Goal: Task Accomplishment & Management: Manage account settings

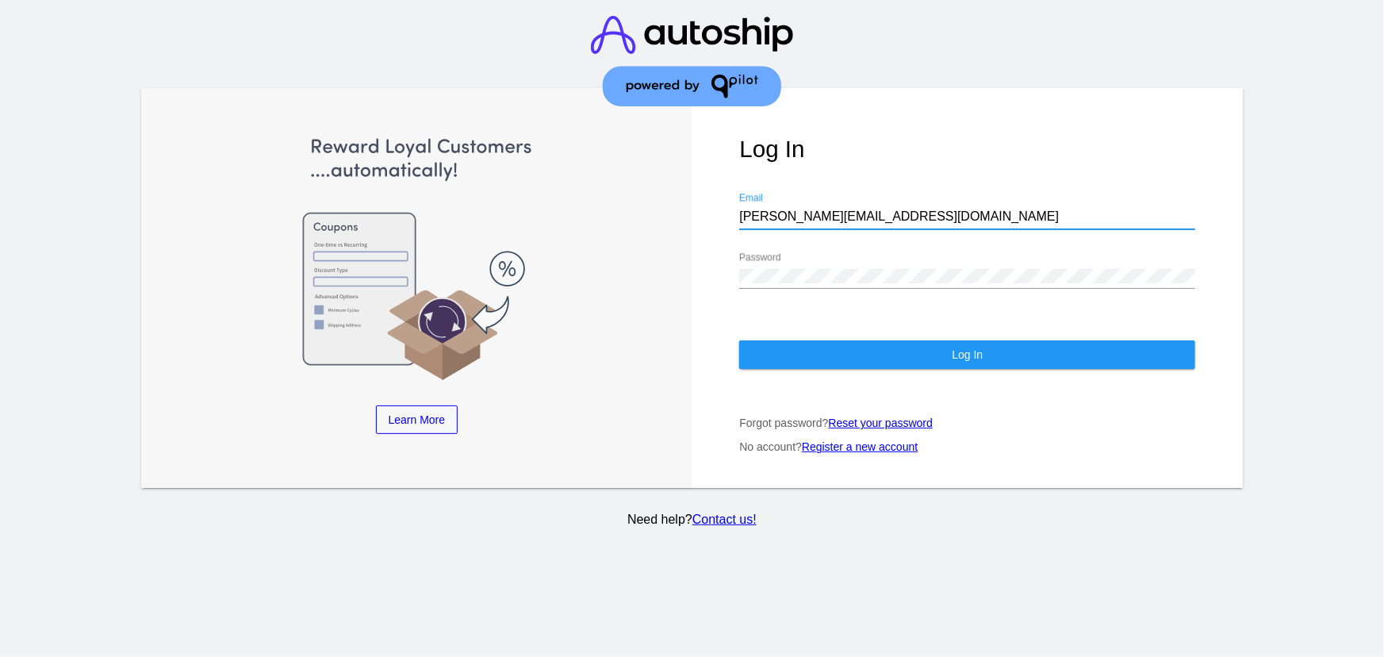
click at [769, 222] on input "[PERSON_NAME][EMAIL_ADDRESS][DOMAIN_NAME]" at bounding box center [967, 216] width 456 height 14
drag, startPoint x: 769, startPoint y: 222, endPoint x: 774, endPoint y: 236, distance: 15.0
click at [769, 222] on input "s" at bounding box center [967, 216] width 456 height 14
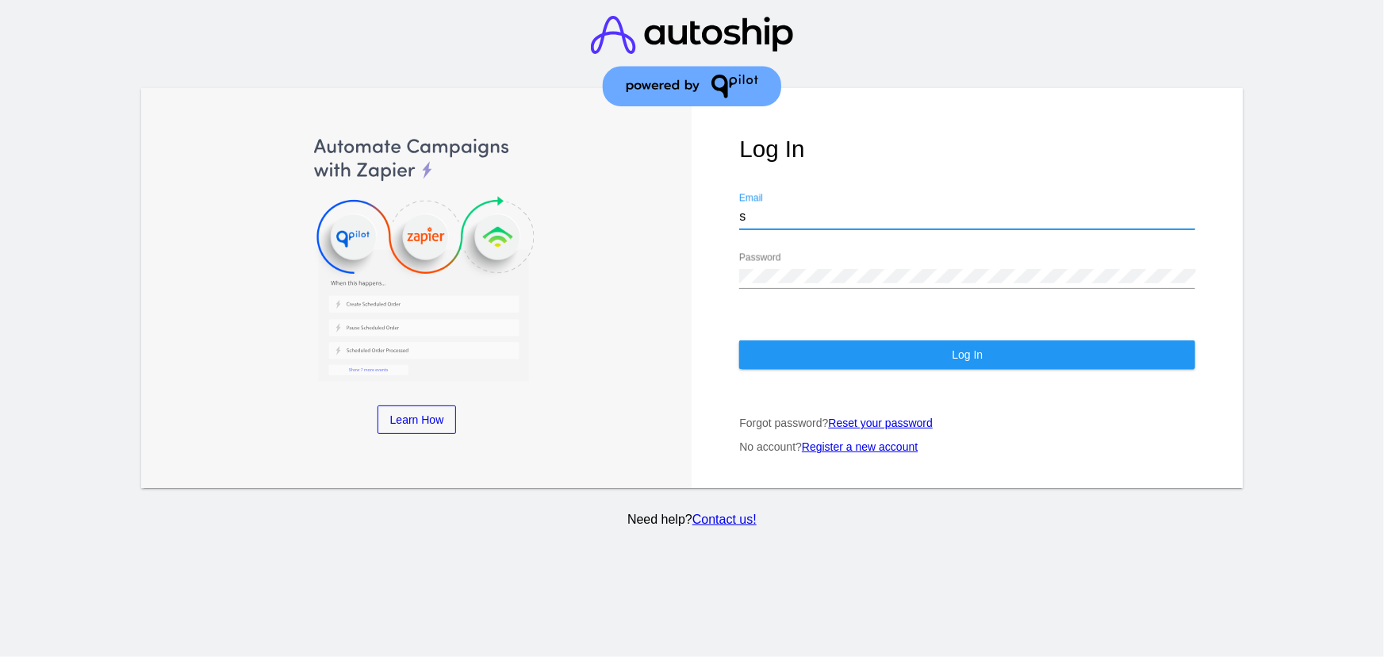
type input "[EMAIL_ADDRESS][DOMAIN_NAME]"
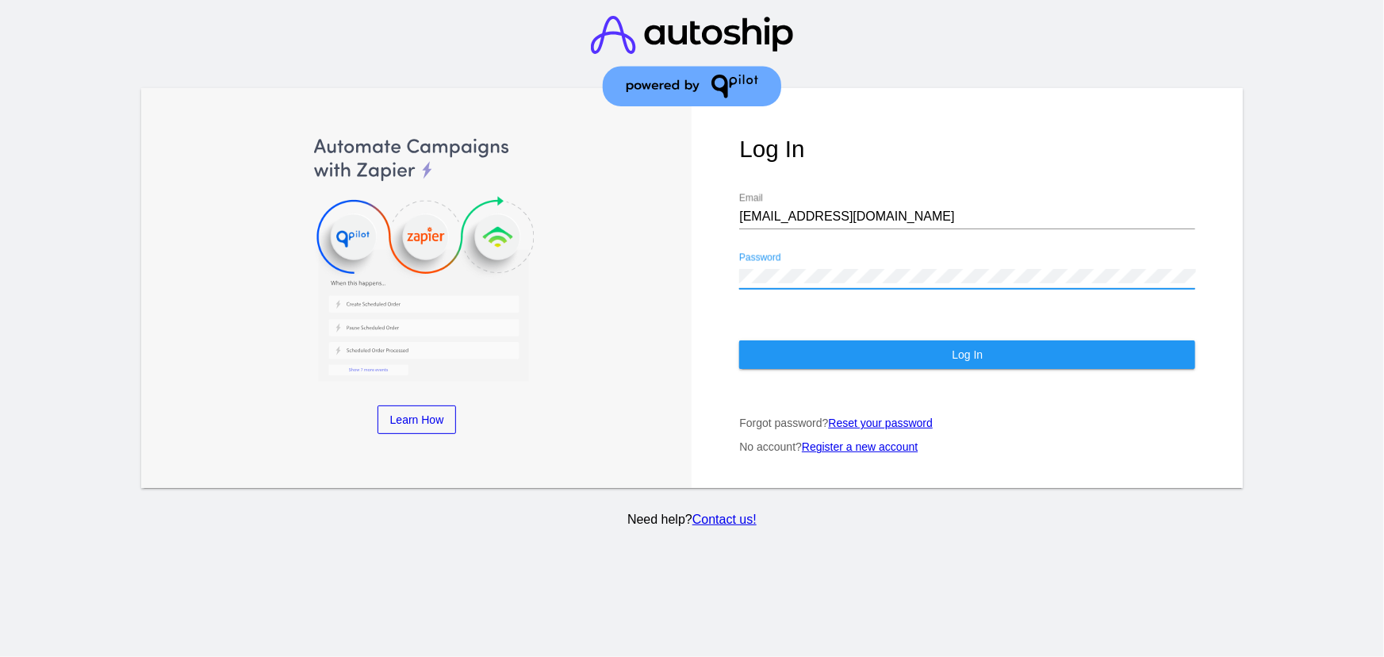
click at [856, 336] on div "Log In [EMAIL_ADDRESS][DOMAIN_NAME] Email Password Log In Forgot password? Rese…" at bounding box center [967, 288] width 551 height 400
click at [852, 351] on button "Log In" at bounding box center [967, 354] width 456 height 29
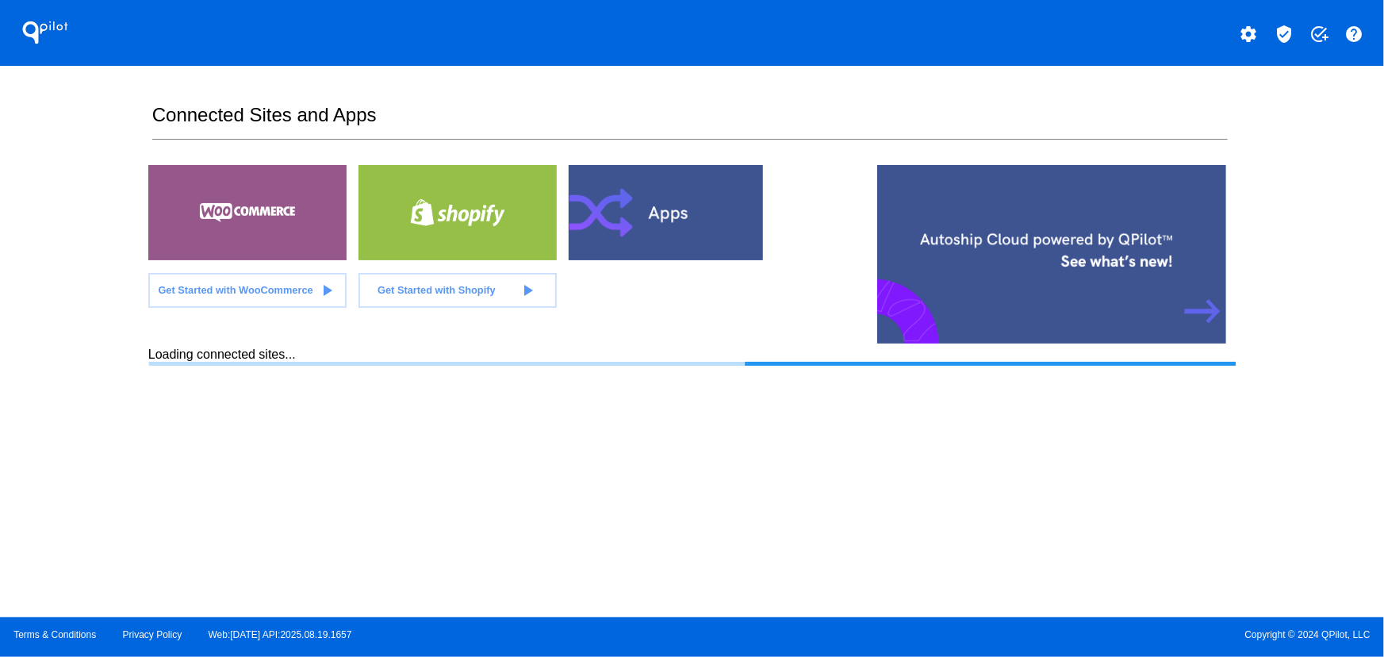
click at [1287, 29] on mat-icon "verified_user" at bounding box center [1284, 34] width 19 height 19
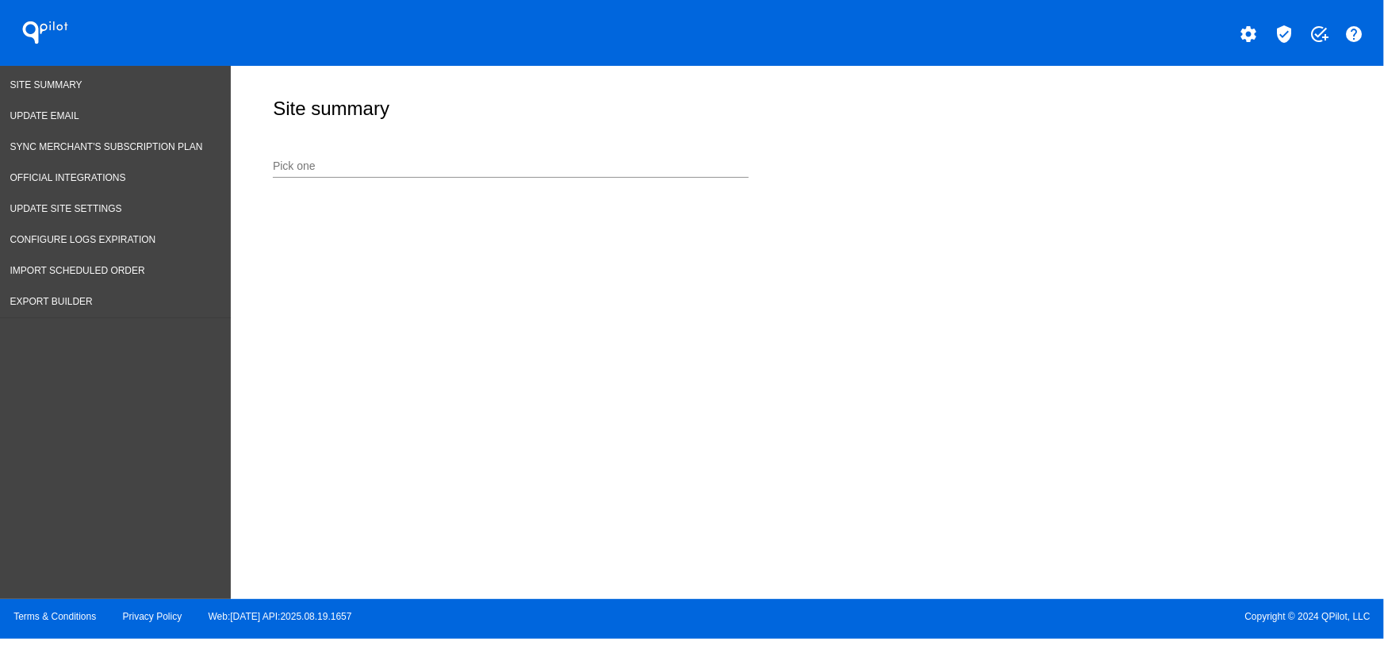
click at [491, 171] on input "Pick one" at bounding box center [511, 166] width 476 height 13
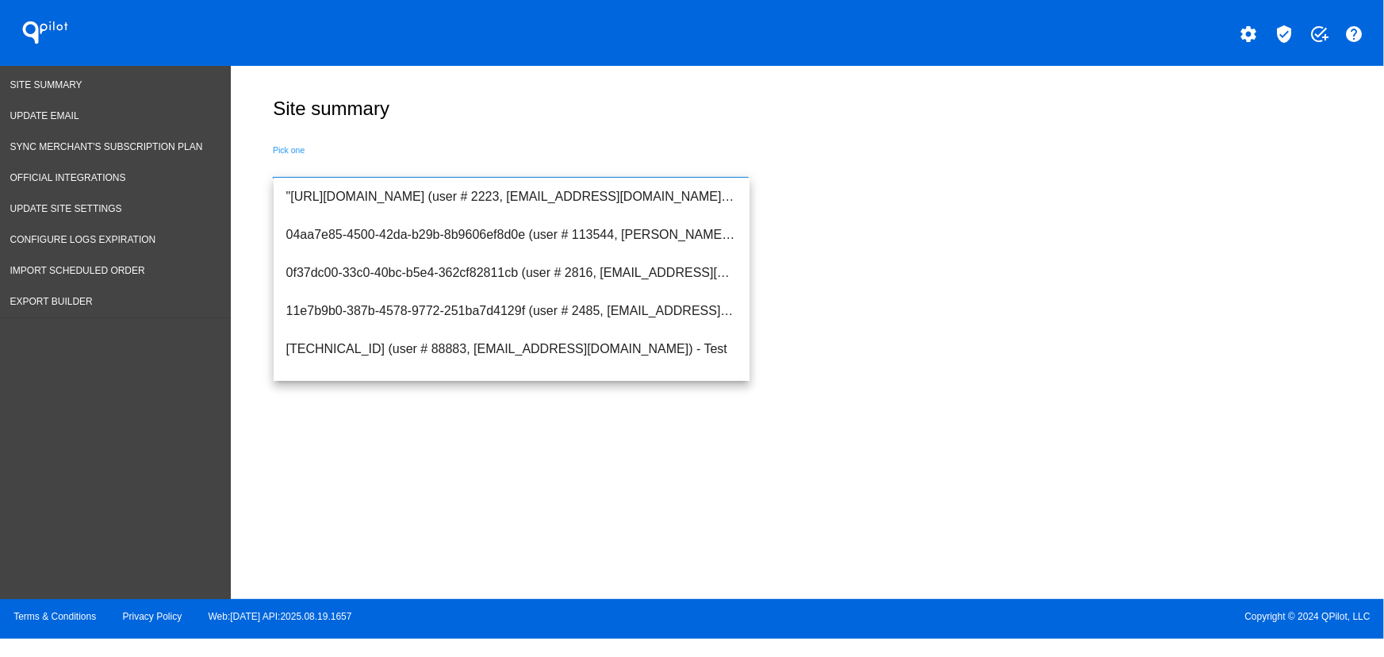
paste input "[URL][DOMAIN_NAME]"
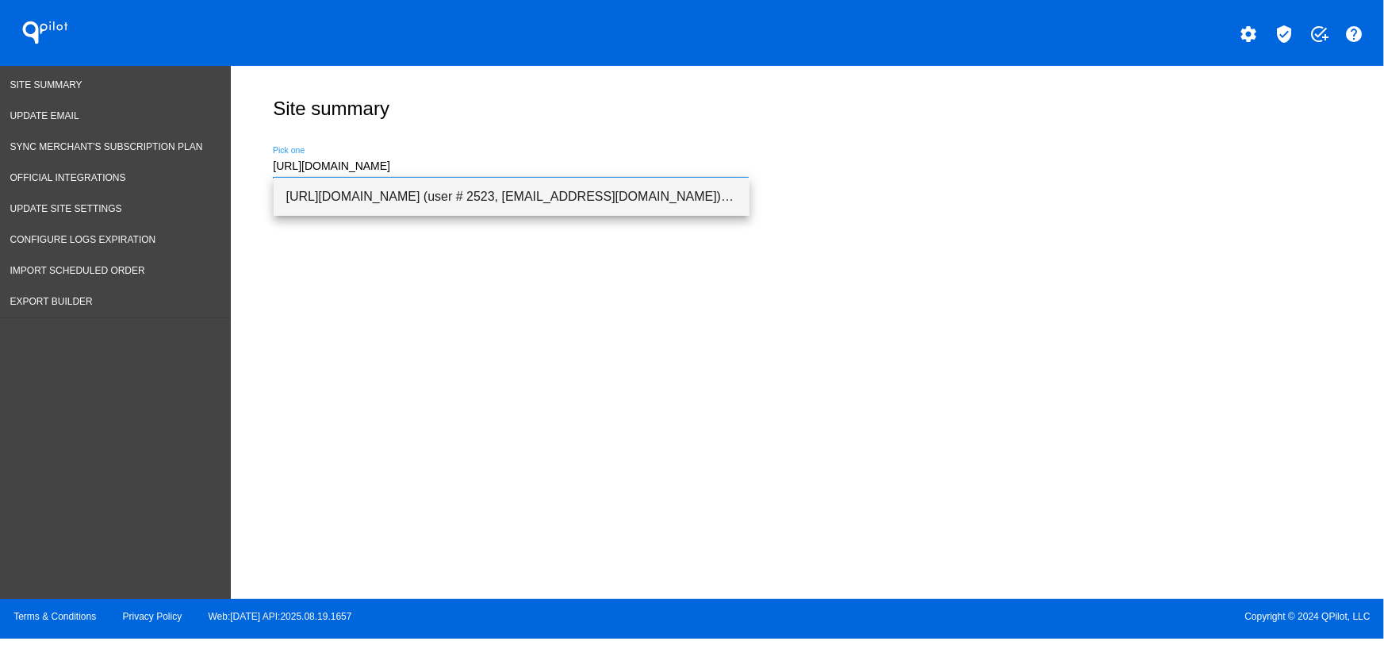
click at [409, 204] on span "[URL][DOMAIN_NAME] (user # 2523, [EMAIL_ADDRESS][DOMAIN_NAME]) - Production" at bounding box center [511, 197] width 451 height 38
type input "[URL][DOMAIN_NAME] (user # 2523, [EMAIL_ADDRESS][DOMAIN_NAME]) - Production"
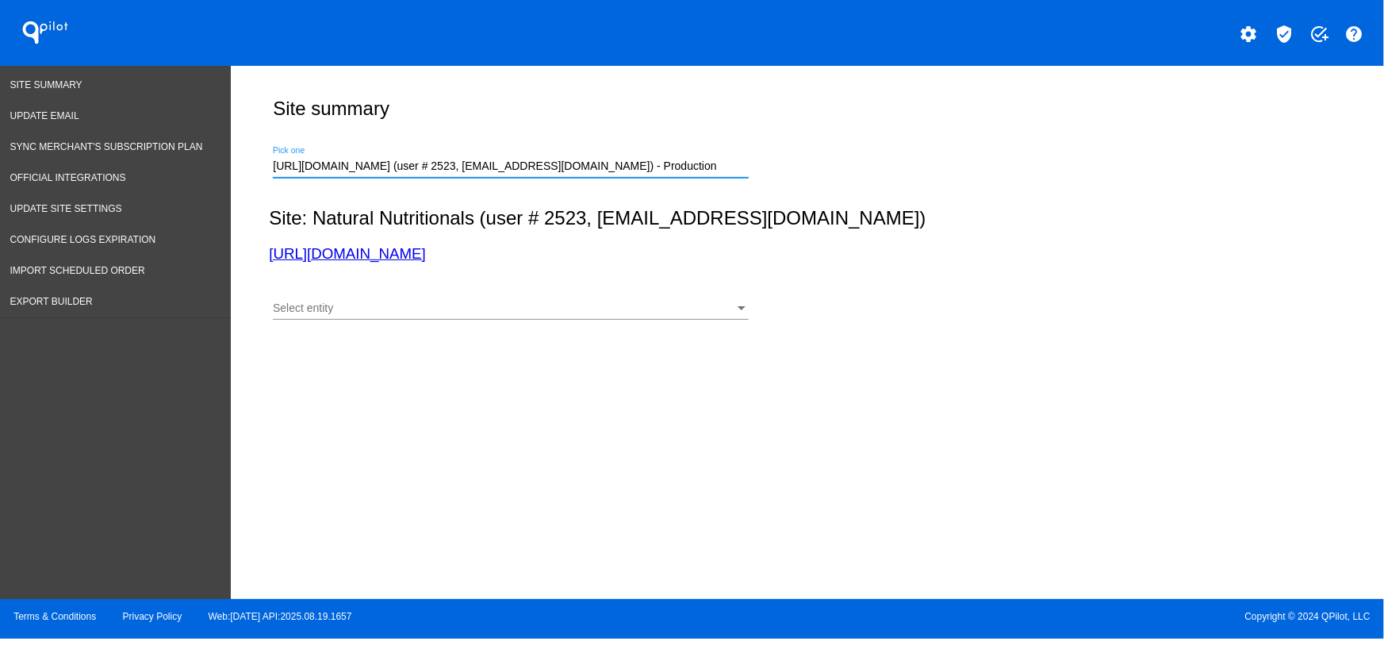
click at [380, 309] on div "Select entity" at bounding box center [504, 308] width 462 height 13
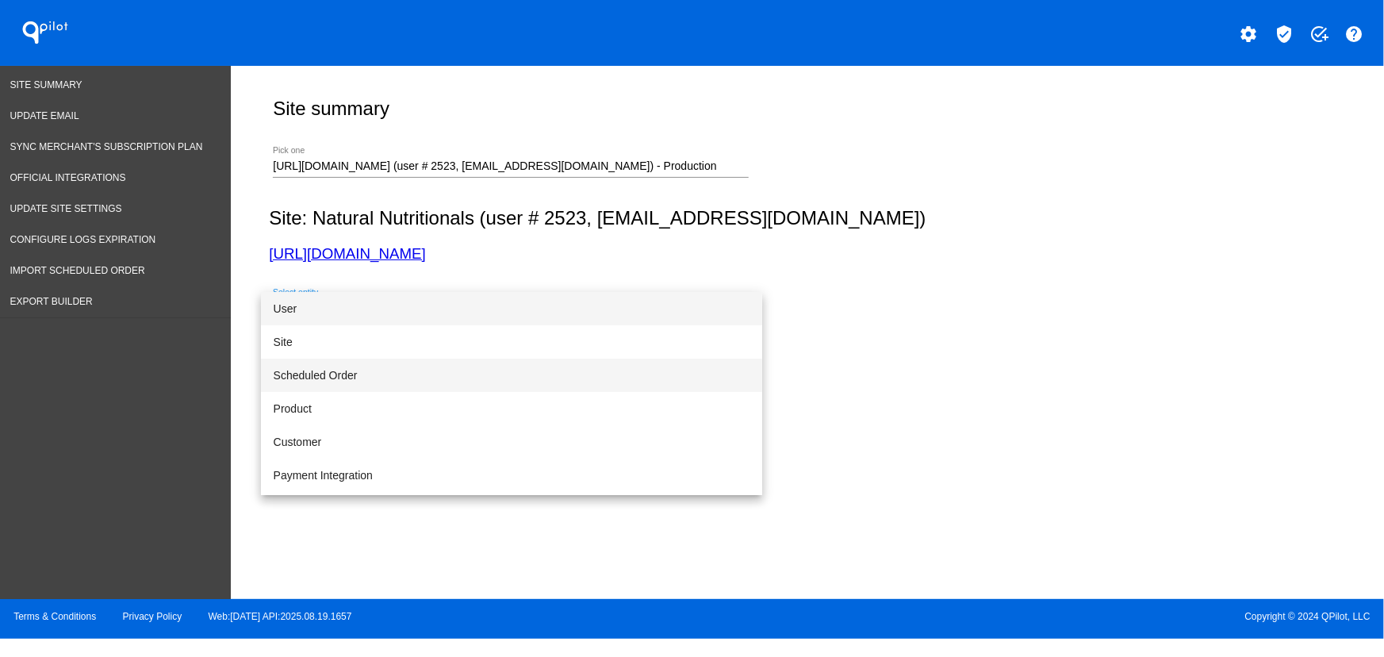
click at [372, 385] on span "Scheduled Order" at bounding box center [512, 375] width 476 height 33
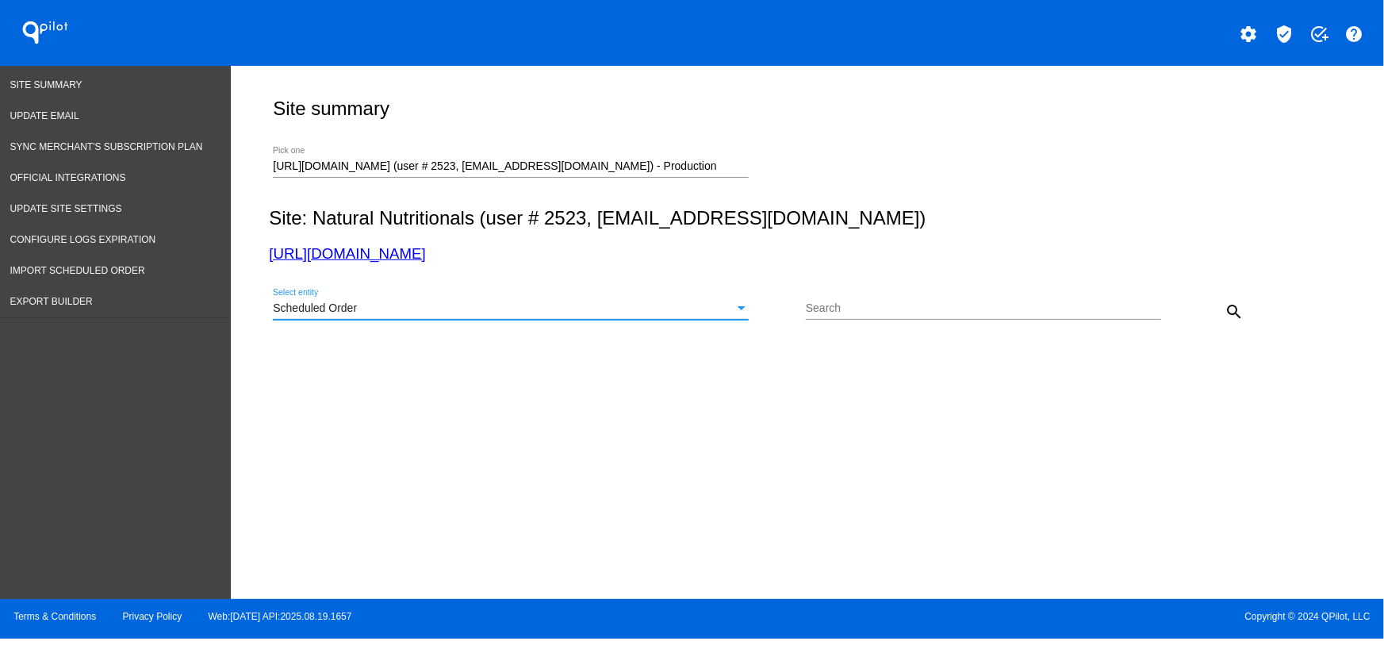
click at [874, 297] on div "Search" at bounding box center [983, 304] width 355 height 31
click at [880, 309] on input "Search" at bounding box center [983, 308] width 355 height 13
paste input "941978"
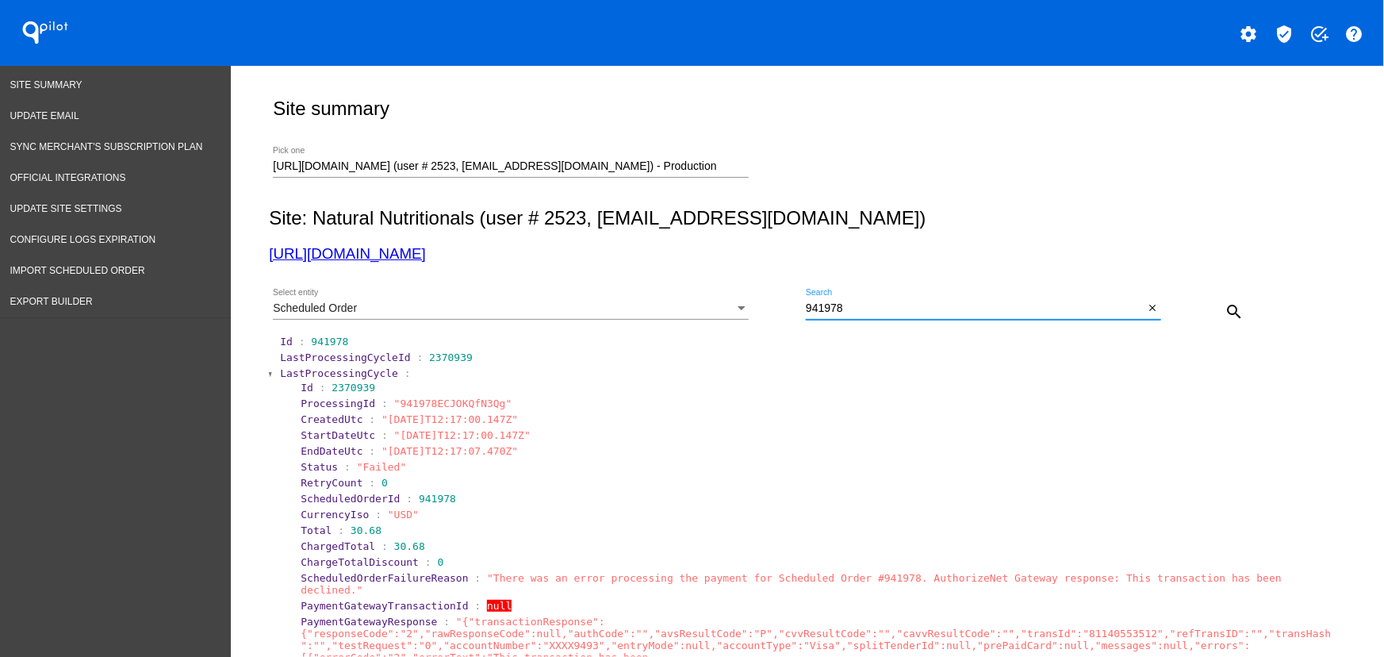
click at [328, 378] on span "LastProcessingCycle" at bounding box center [339, 373] width 118 height 12
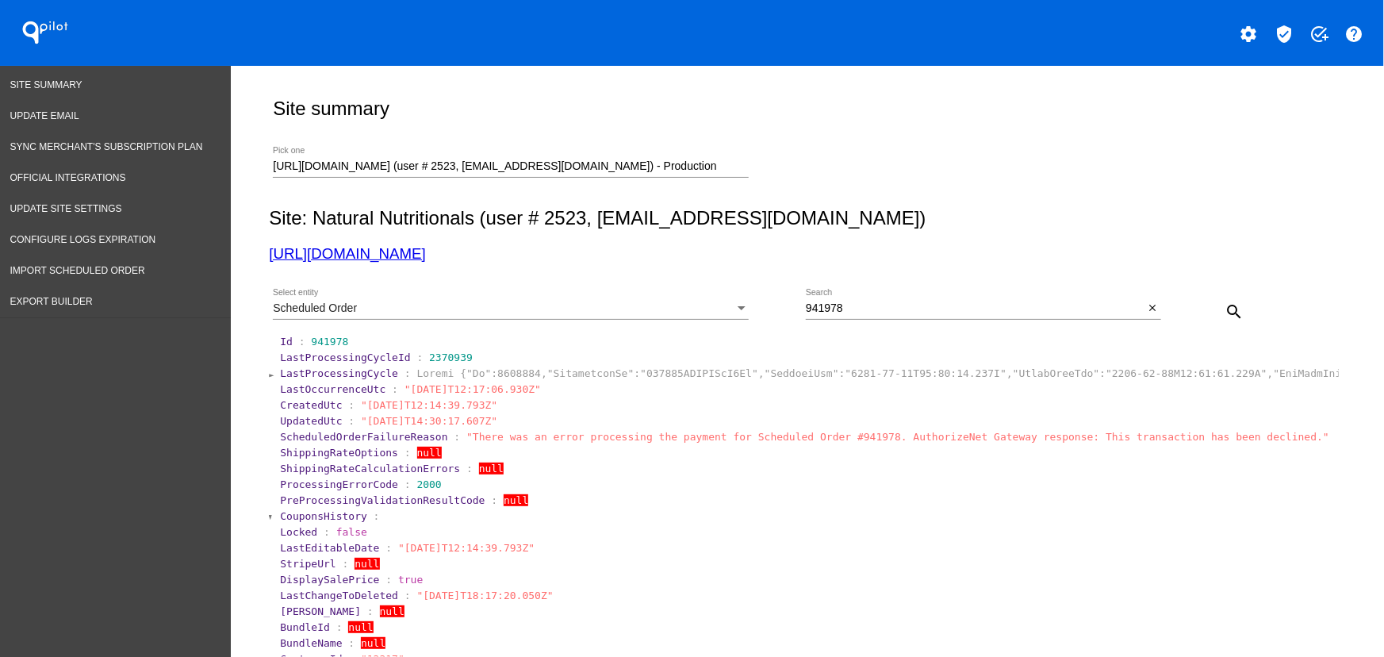
click at [313, 520] on span "CouponsHistory" at bounding box center [323, 516] width 87 height 12
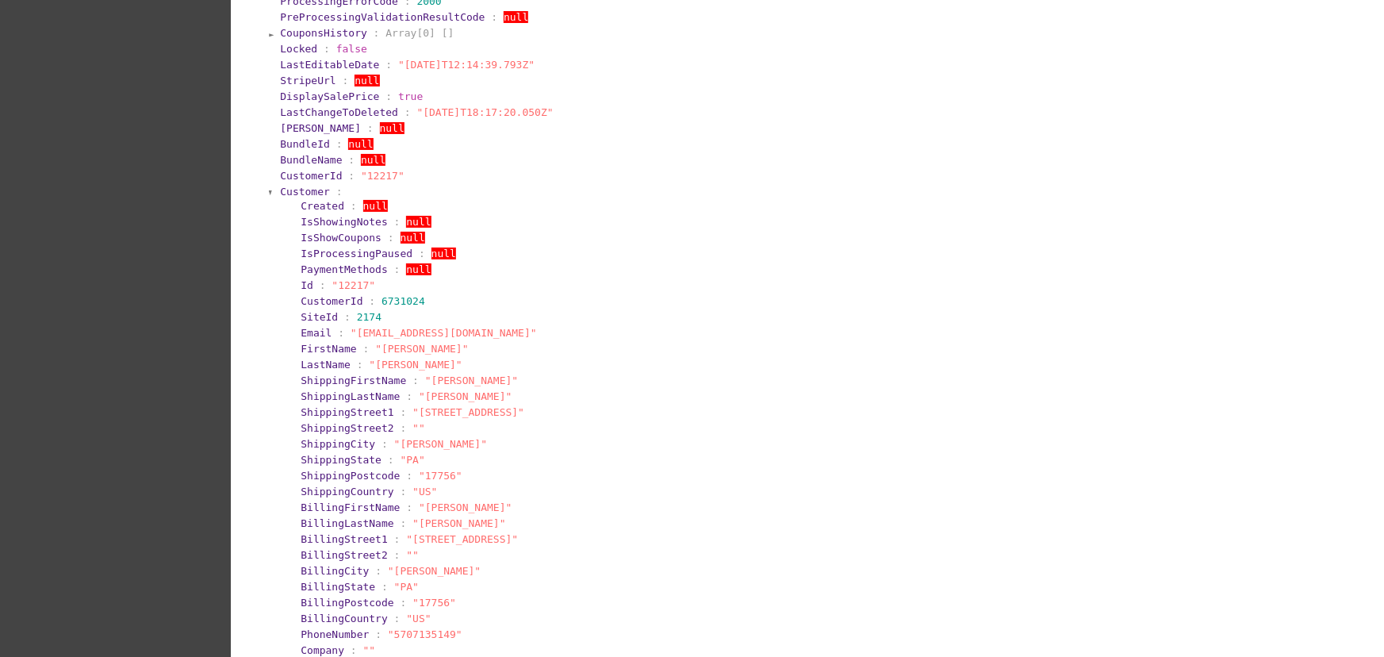
scroll to position [504, 0]
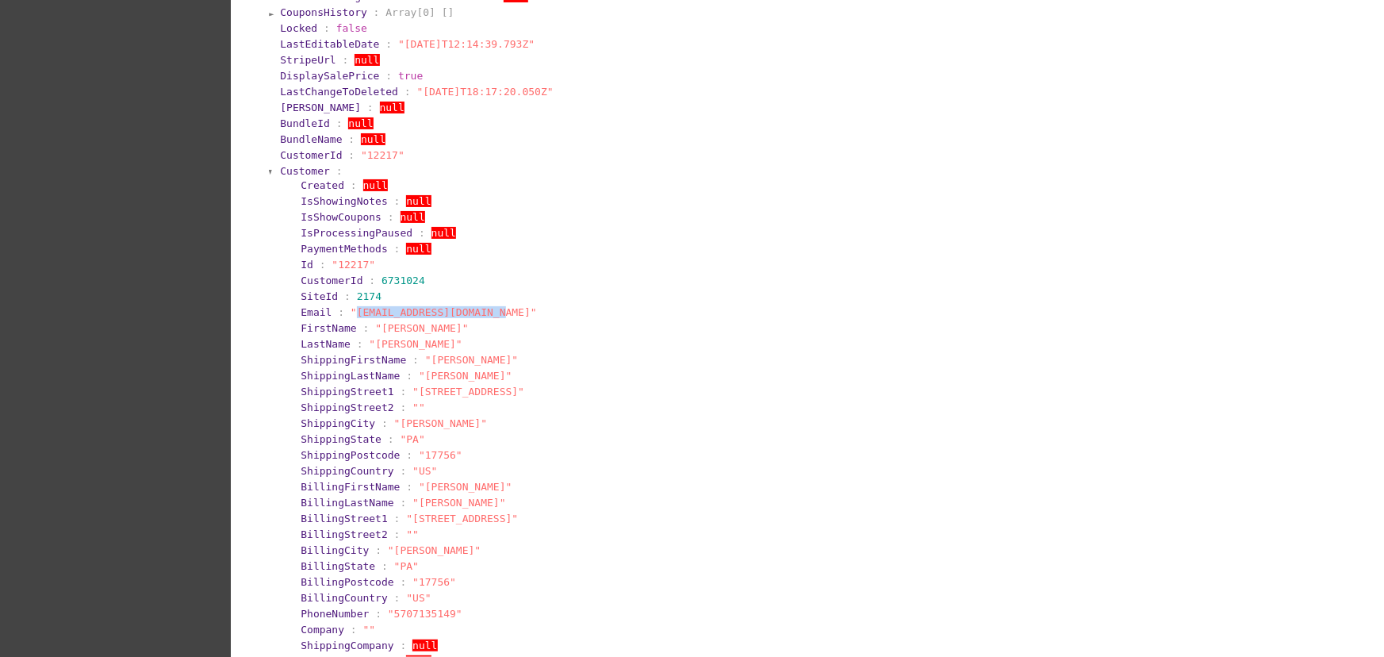
drag, startPoint x: 481, startPoint y: 320, endPoint x: 348, endPoint y: 328, distance: 133.5
click at [348, 320] on section "Email : "[EMAIL_ADDRESS][DOMAIN_NAME]"" at bounding box center [817, 312] width 1037 height 15
copy span "[EMAIL_ADDRESS][DOMAIN_NAME]"
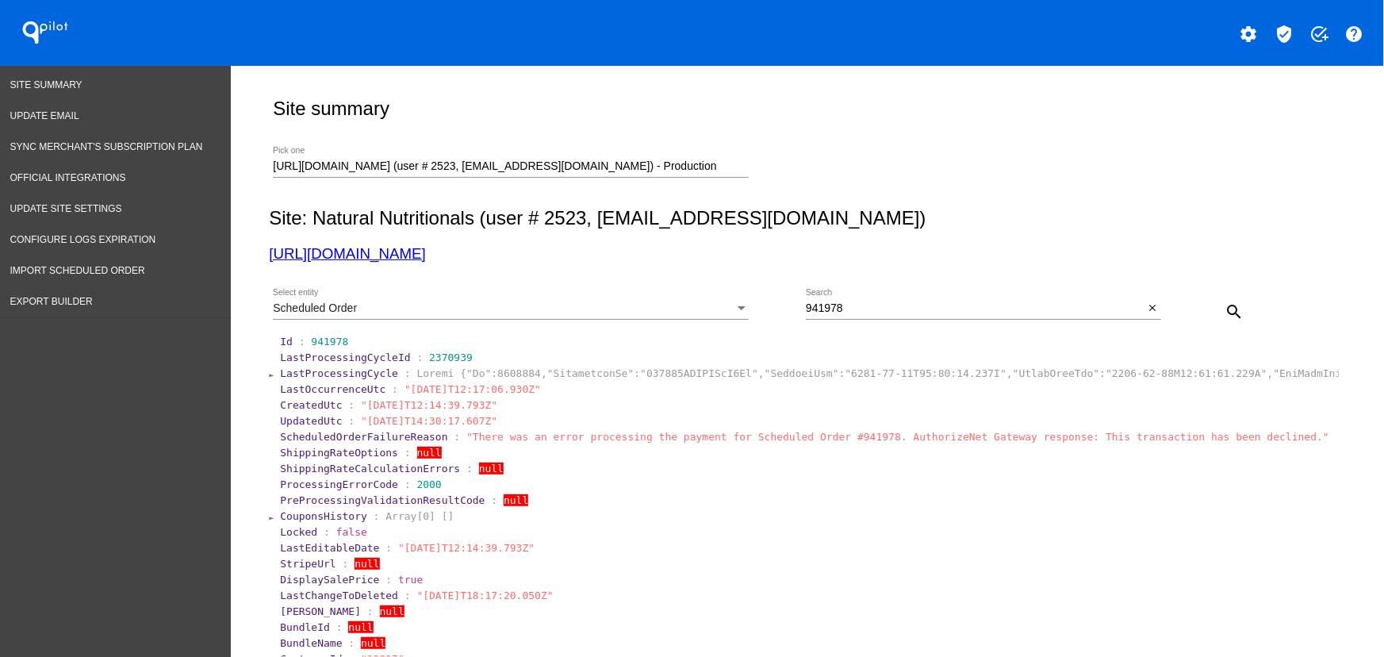
drag, startPoint x: 834, startPoint y: 344, endPoint x: 842, endPoint y: 328, distance: 18.4
click at [834, 343] on section "Id : 941978" at bounding box center [808, 342] width 1057 height 12
click at [842, 312] on input "941978" at bounding box center [975, 308] width 339 height 13
paste input "[EMAIL_ADDRESS][DOMAIN_NAME]"
type input "[EMAIL_ADDRESS][DOMAIN_NAME]"
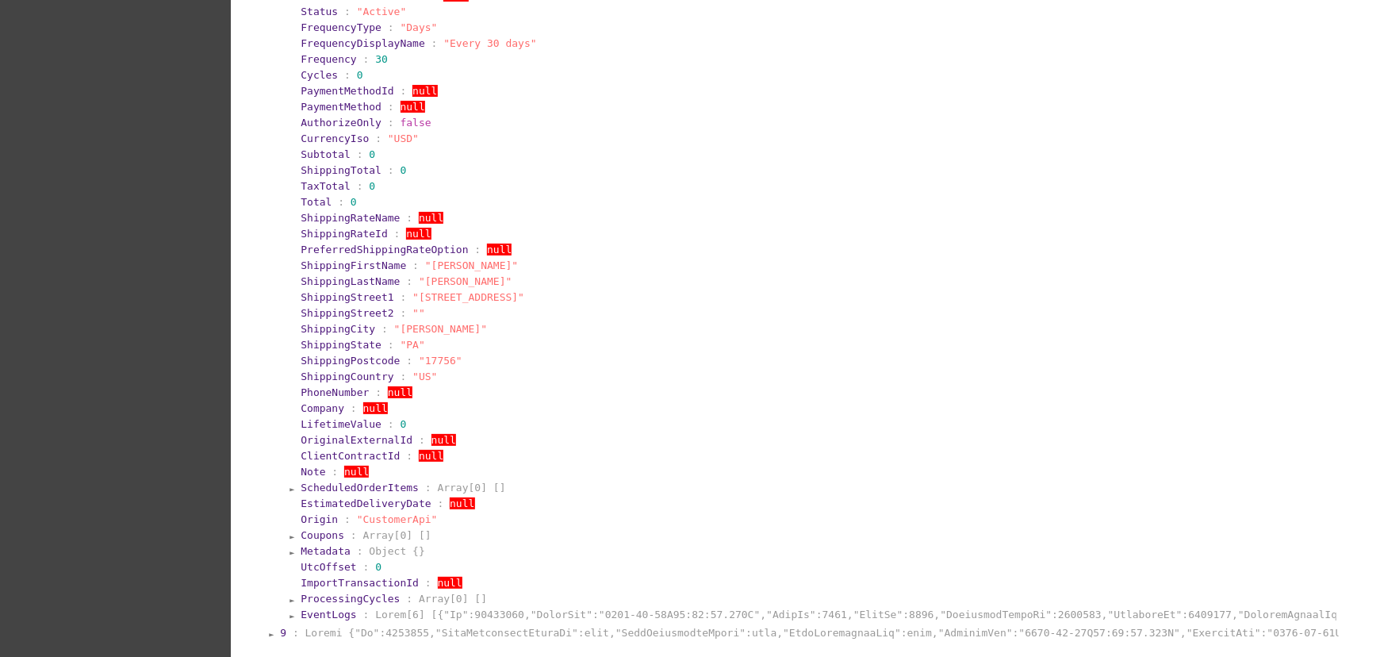
scroll to position [1052, 0]
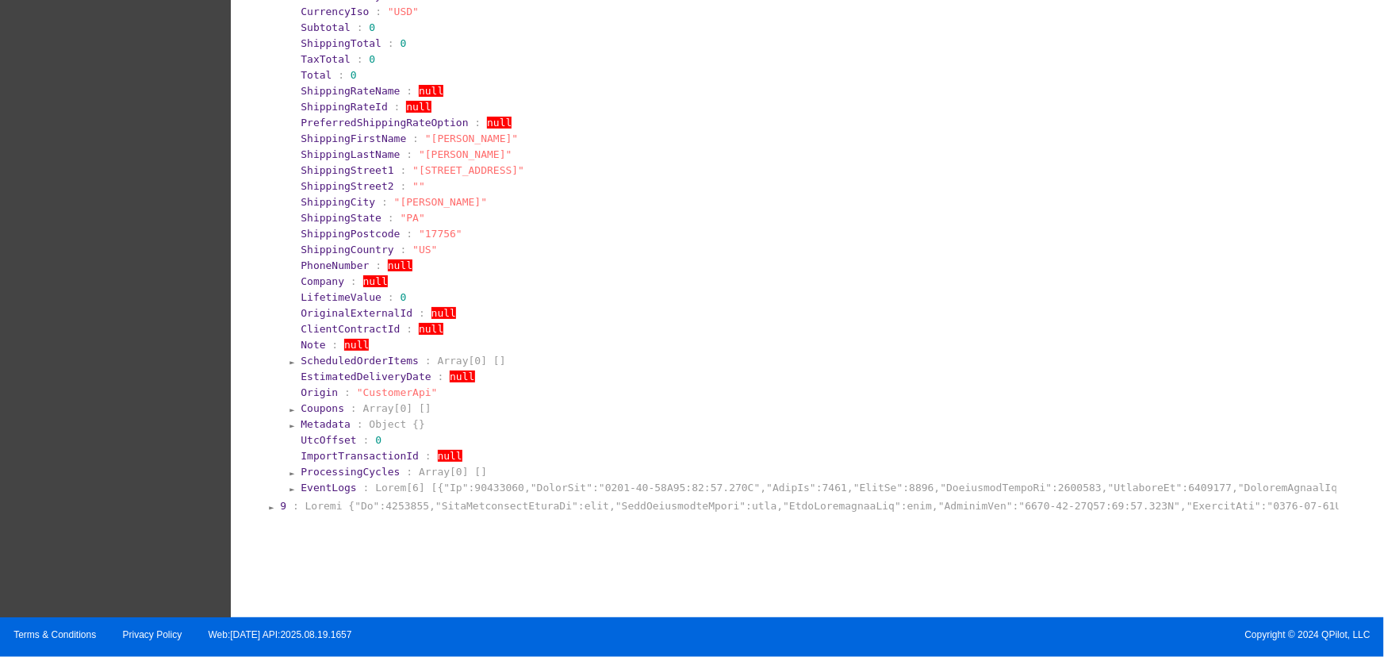
click at [380, 393] on span ""CustomerApi"" at bounding box center [397, 392] width 81 height 12
copy section "Origin : "CustomerApi""
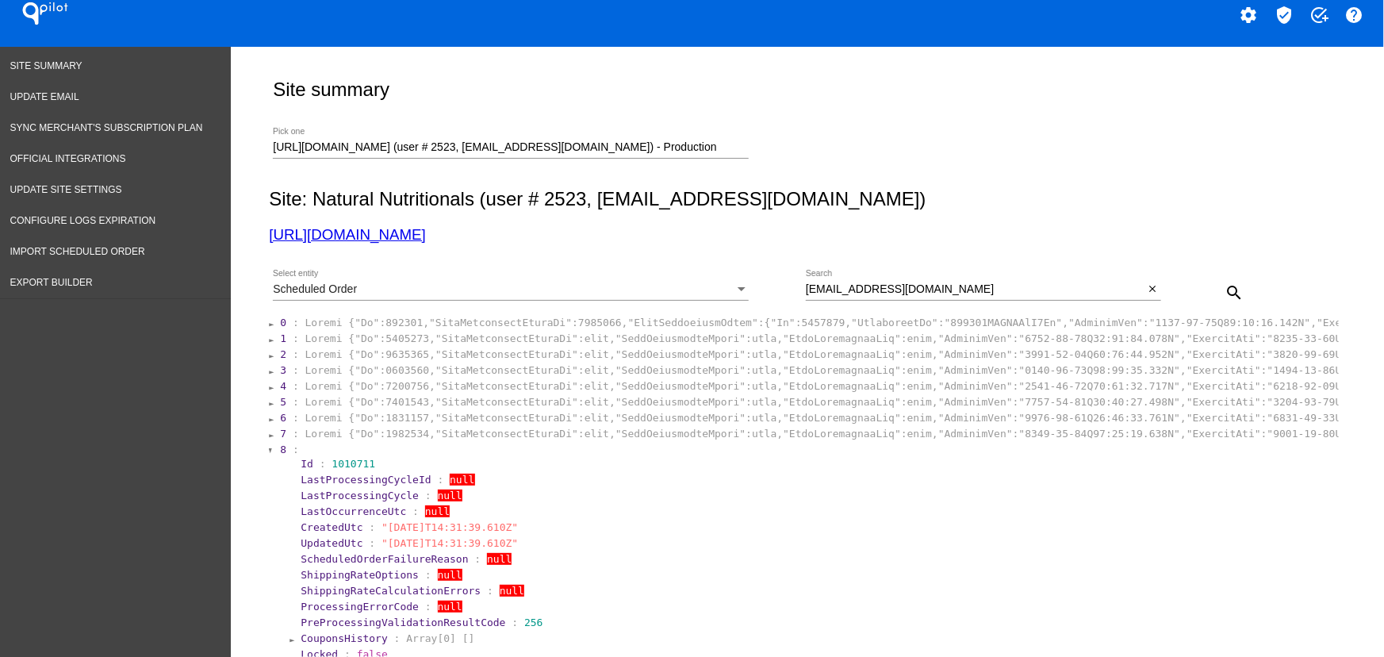
scroll to position [0, 0]
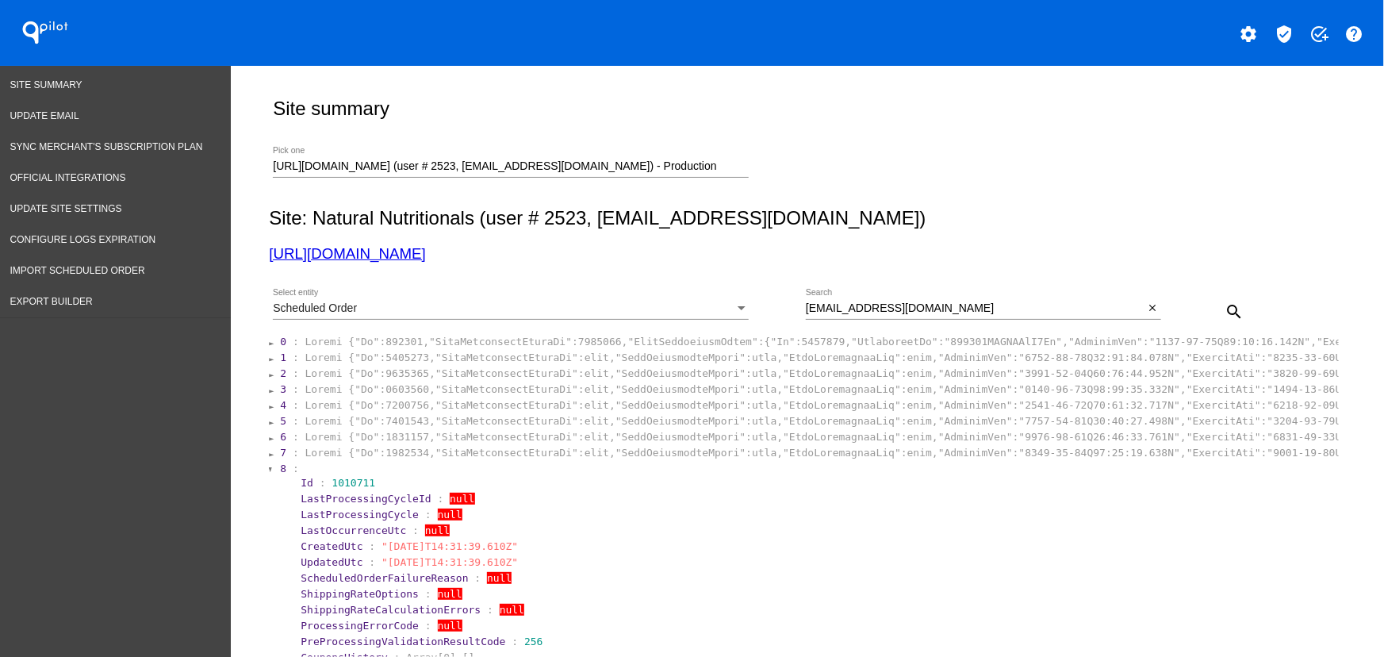
click at [269, 473] on div at bounding box center [271, 470] width 5 height 10
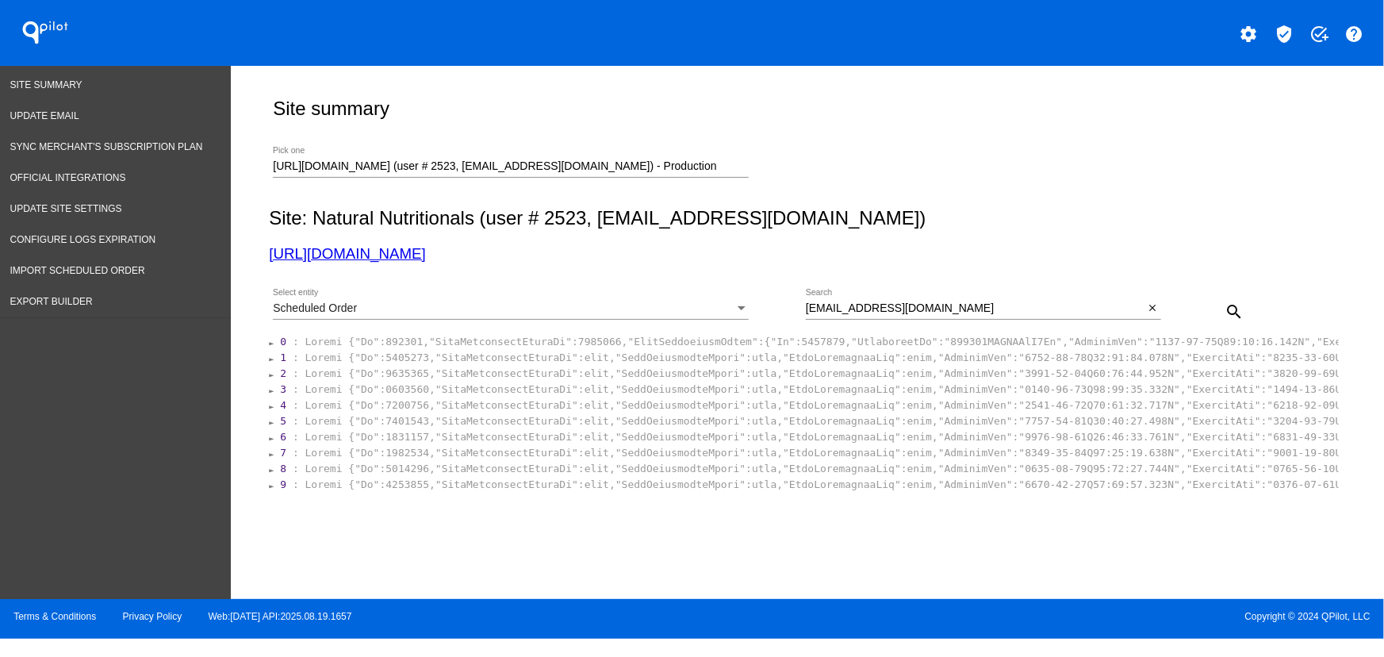
click at [474, 428] on section "5 :" at bounding box center [808, 420] width 1060 height 15
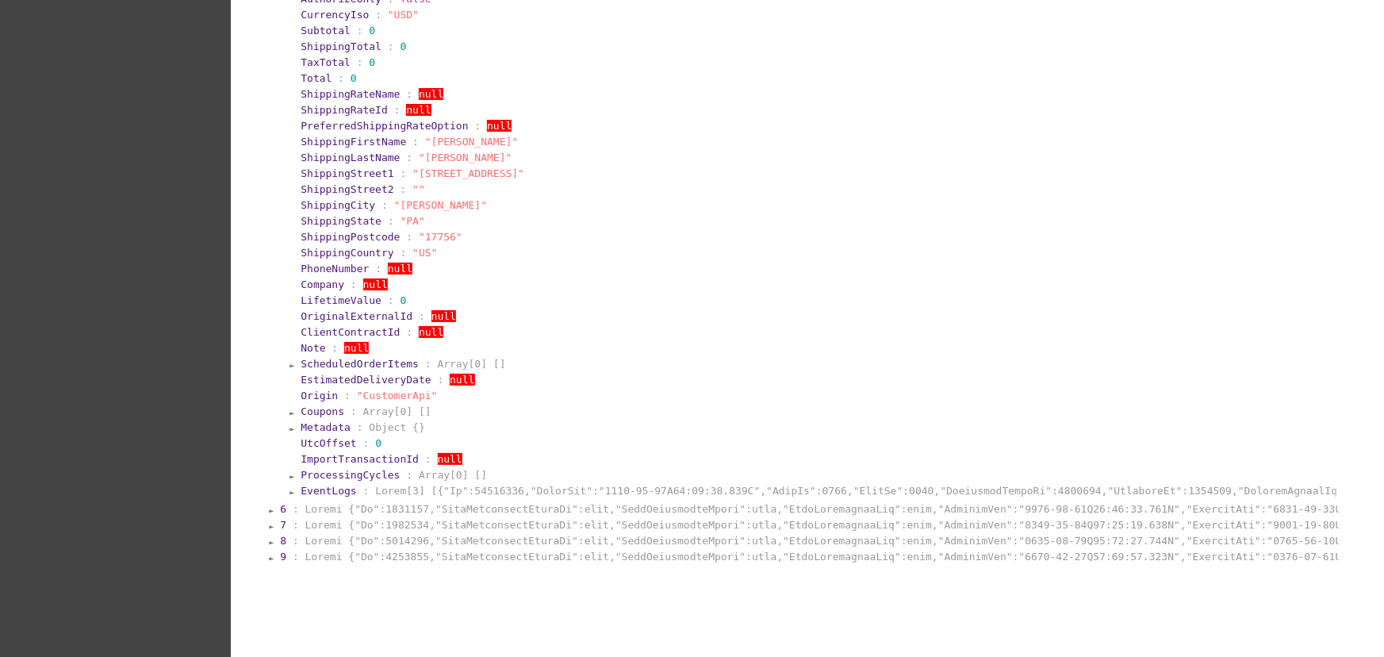
scroll to position [1005, 0]
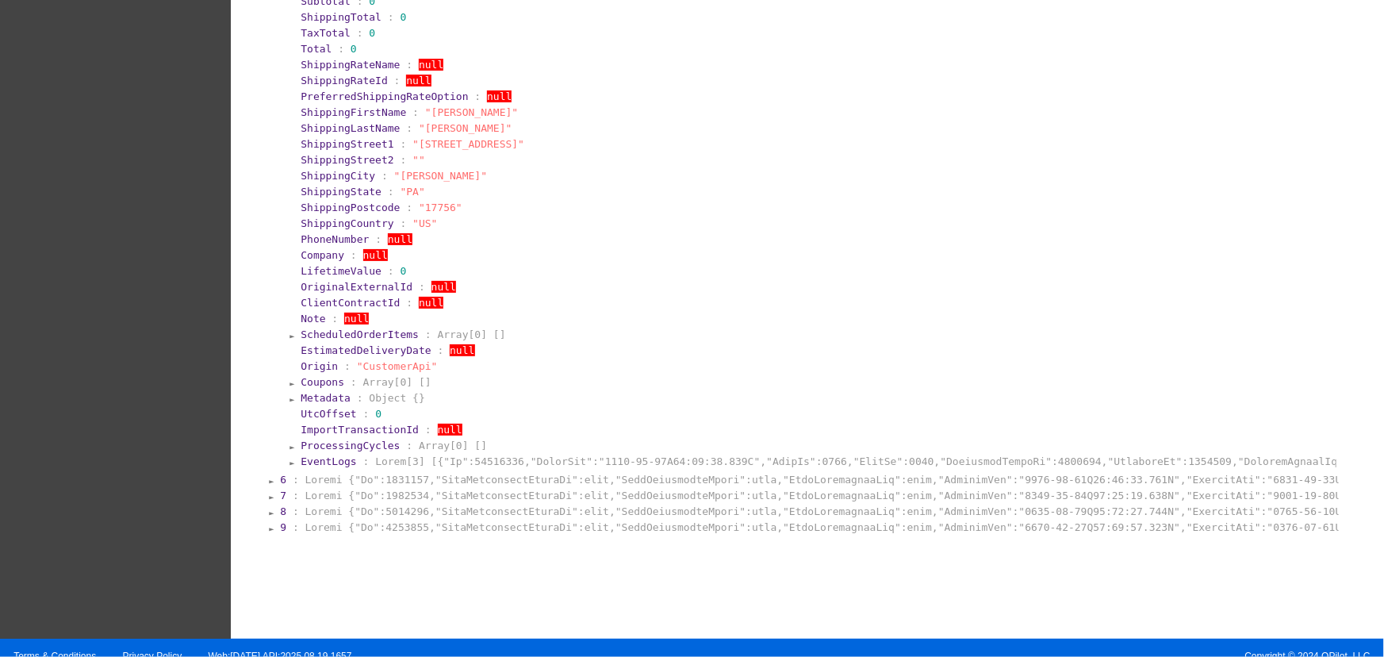
click at [315, 340] on span "ScheduledOrderItems" at bounding box center [360, 334] width 118 height 12
click at [316, 340] on span "ScheduledOrderItems" at bounding box center [360, 334] width 118 height 12
click at [333, 467] on span "EventLogs" at bounding box center [329, 461] width 56 height 12
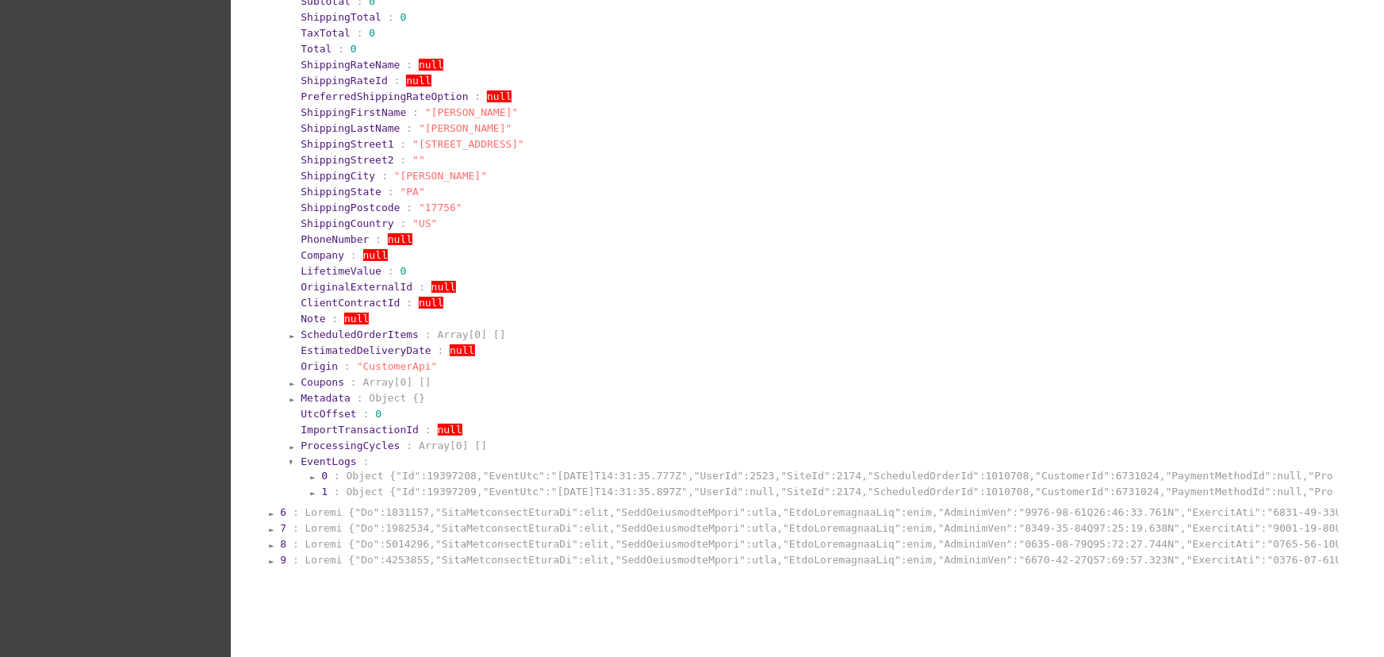
click at [340, 491] on section "0 : Object {"Id":19397208,"EventUtc":"[DATE]T14:31:35.777Z","UserId":2523,"Site…" at bounding box center [822, 483] width 1024 height 33
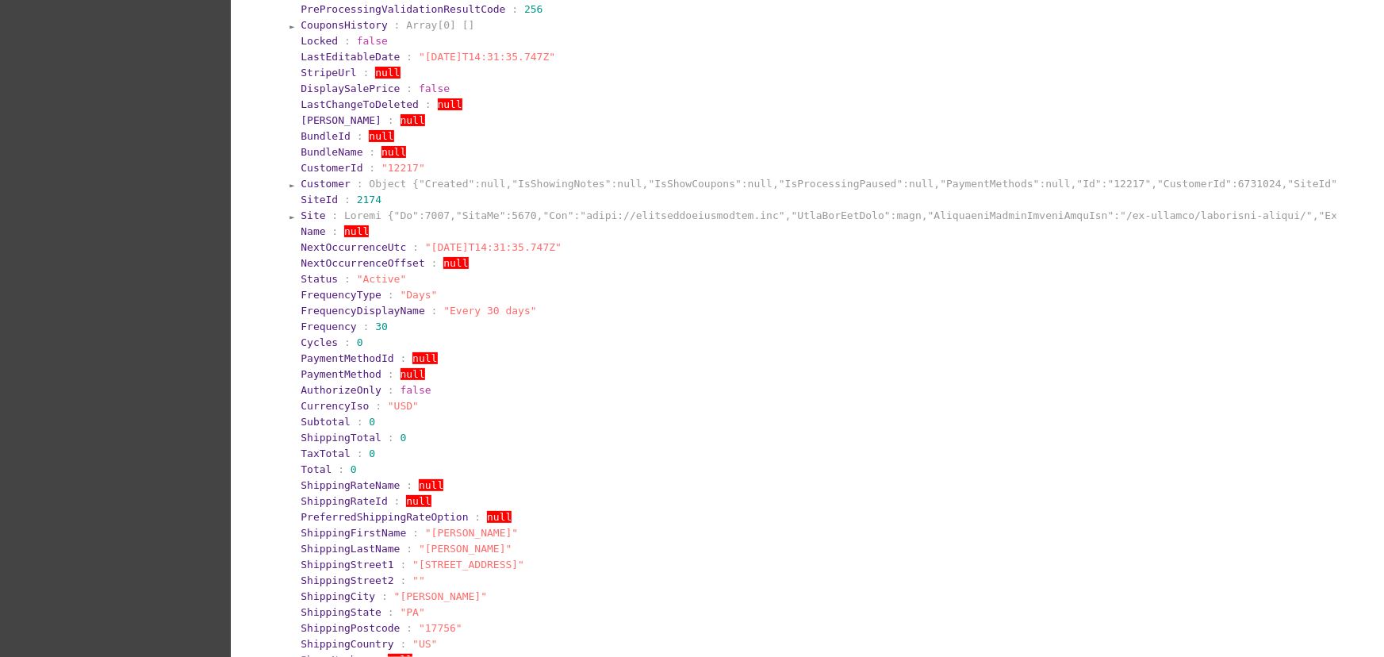
scroll to position [0, 0]
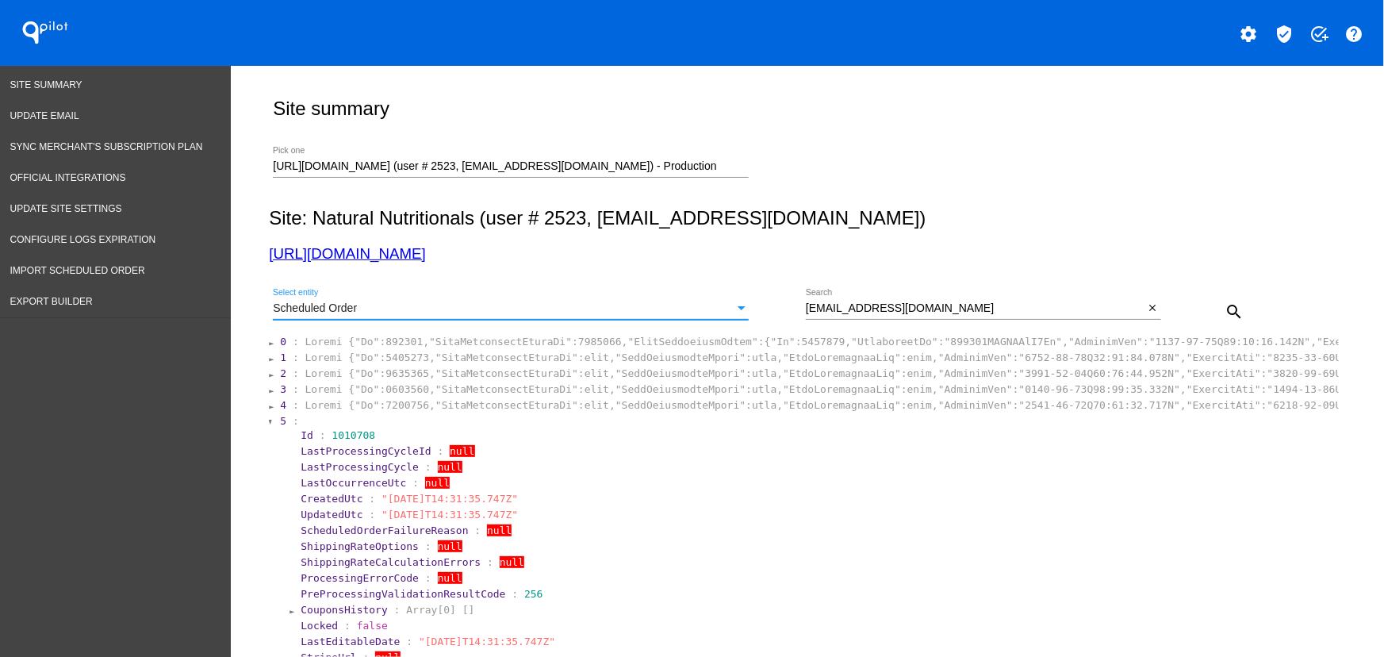
click at [348, 309] on span "Scheduled Order" at bounding box center [315, 307] width 84 height 13
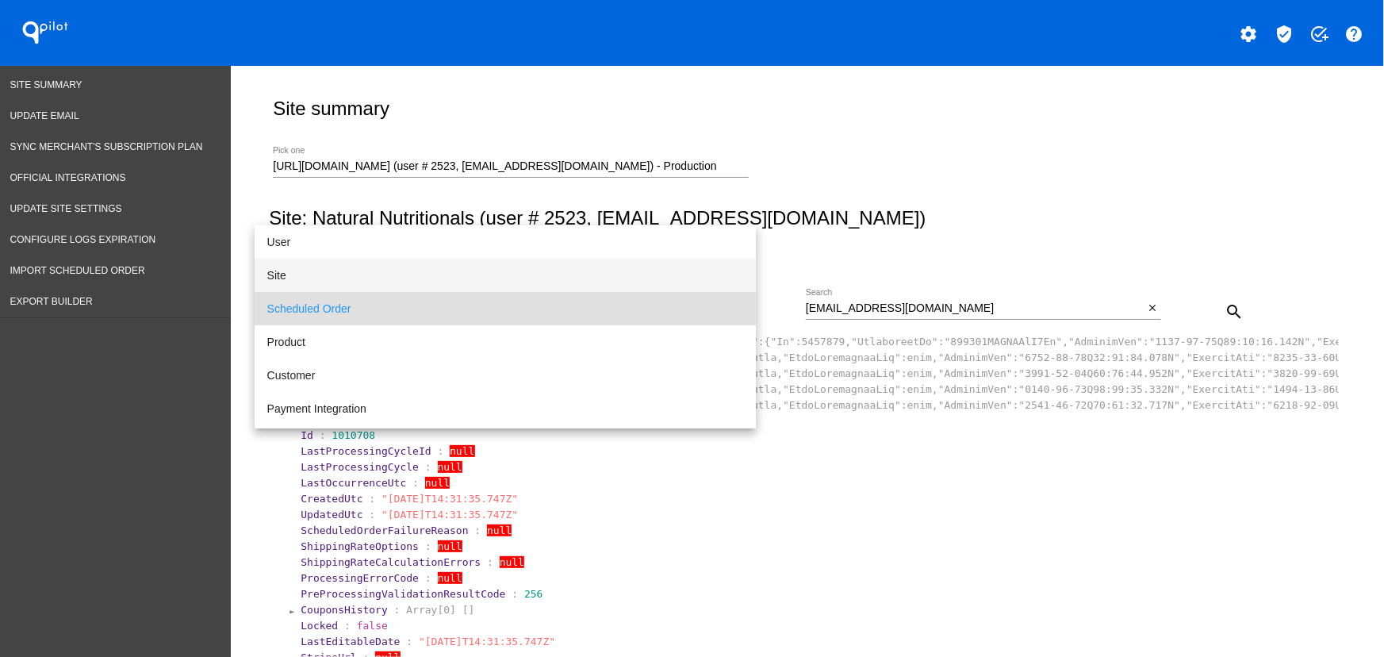
click at [312, 275] on span "Site" at bounding box center [505, 275] width 476 height 33
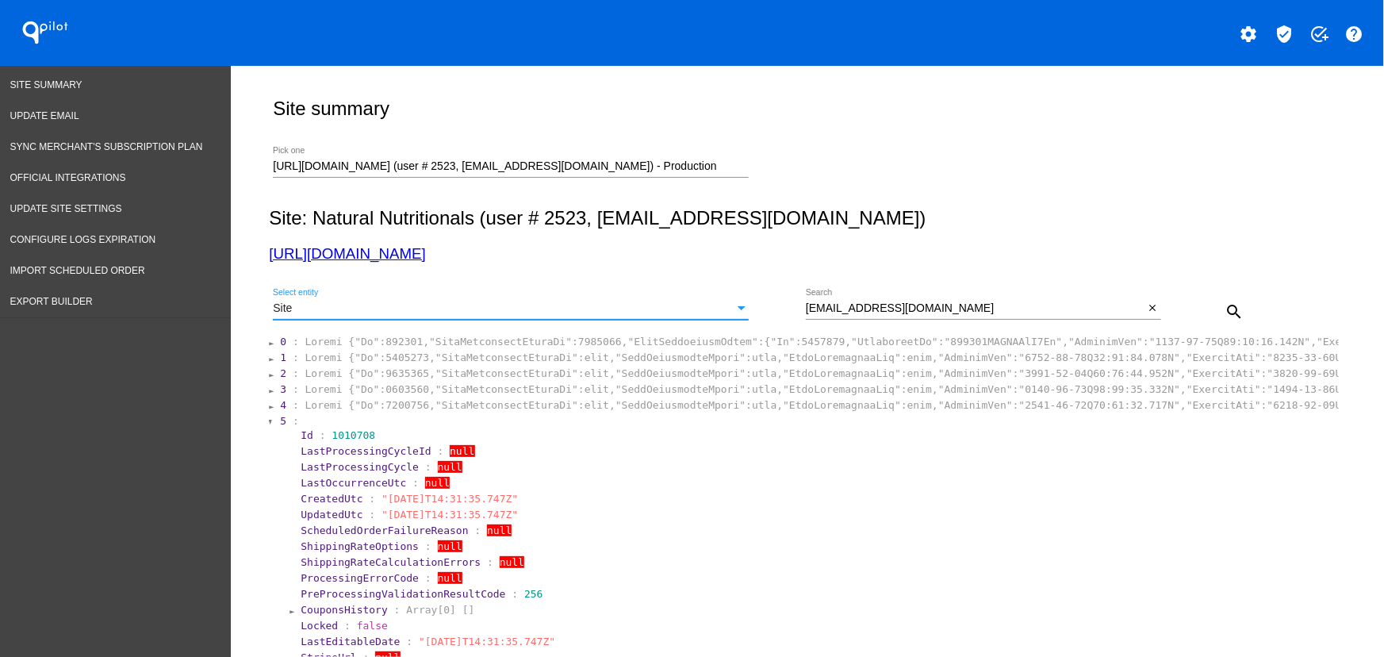
click at [1150, 300] on div "close" at bounding box center [1153, 308] width 17 height 17
click at [1149, 305] on mat-icon "close" at bounding box center [1152, 308] width 11 height 13
click at [1233, 302] on mat-icon "search" at bounding box center [1234, 311] width 19 height 19
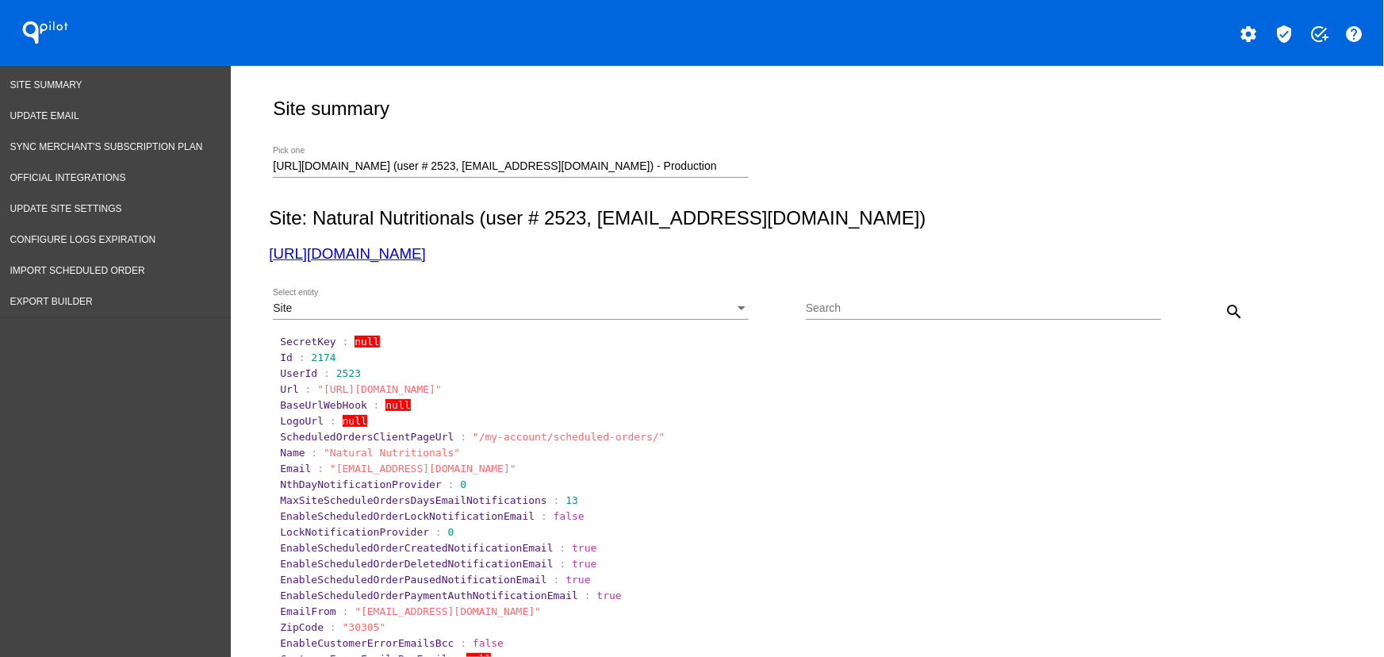
scroll to position [2046, 0]
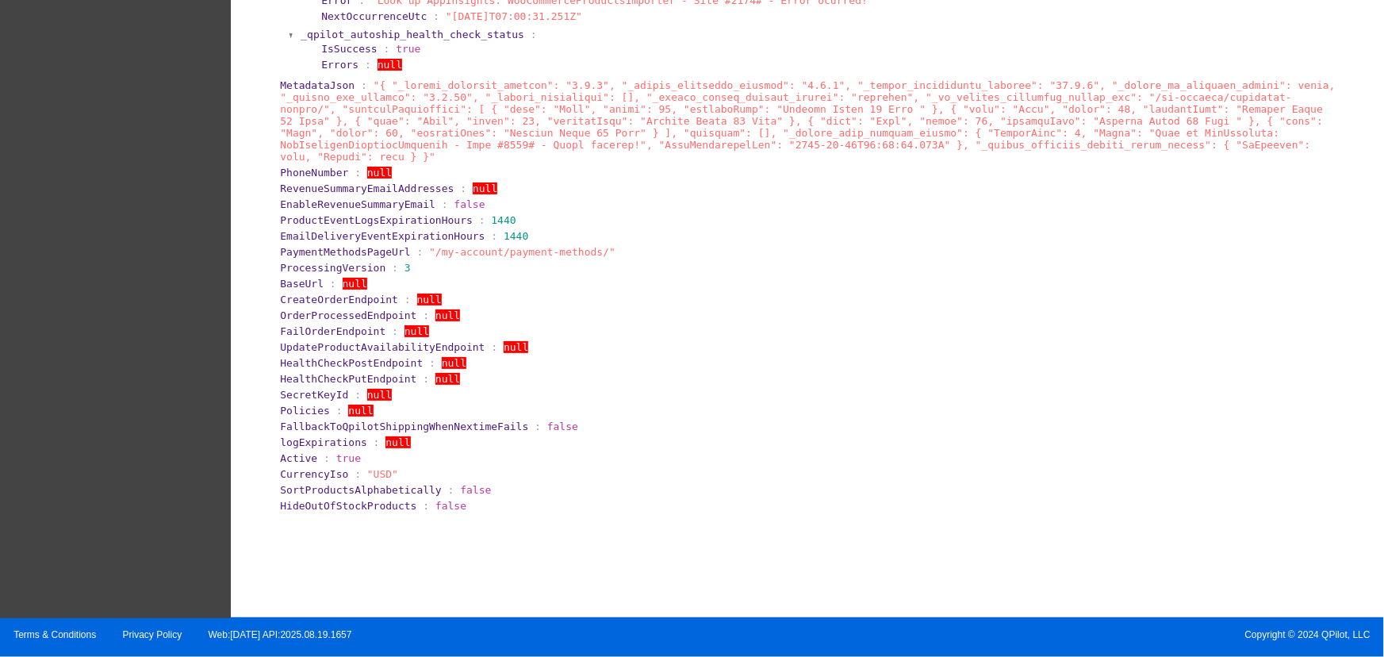
click at [1063, 264] on section "ProcessingVersion : 3" at bounding box center [808, 268] width 1057 height 12
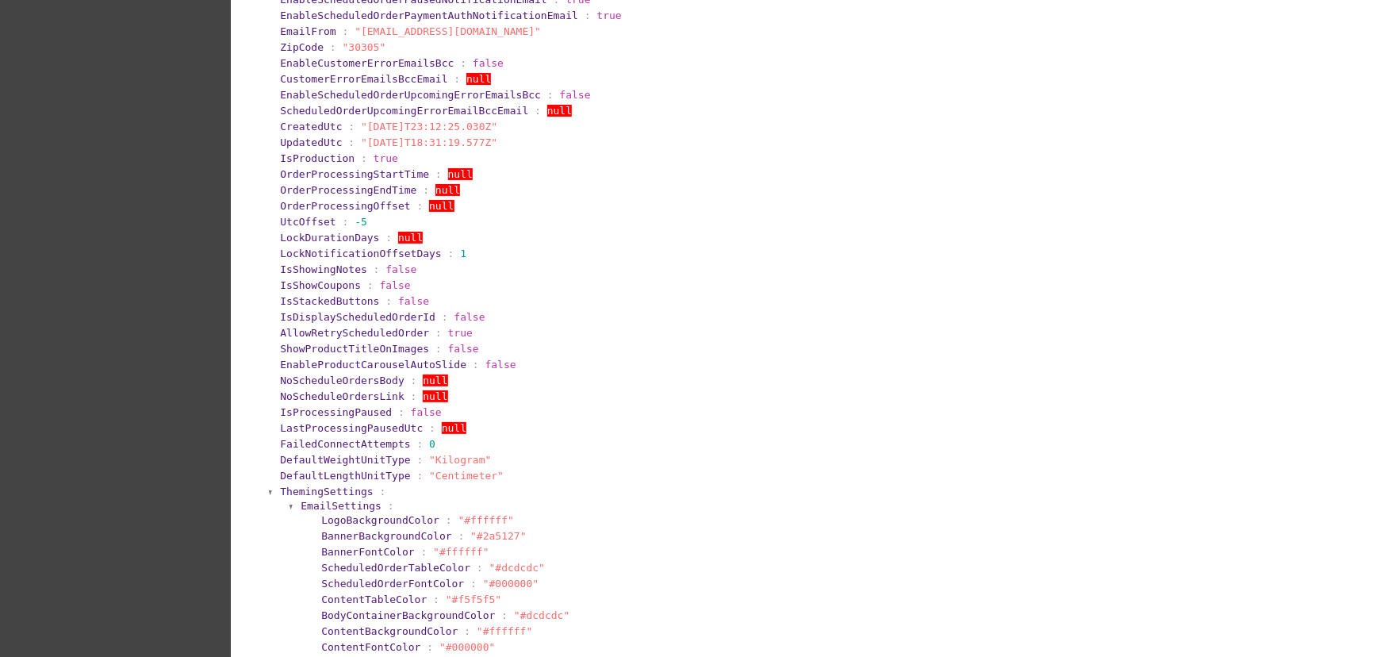
scroll to position [1294, 0]
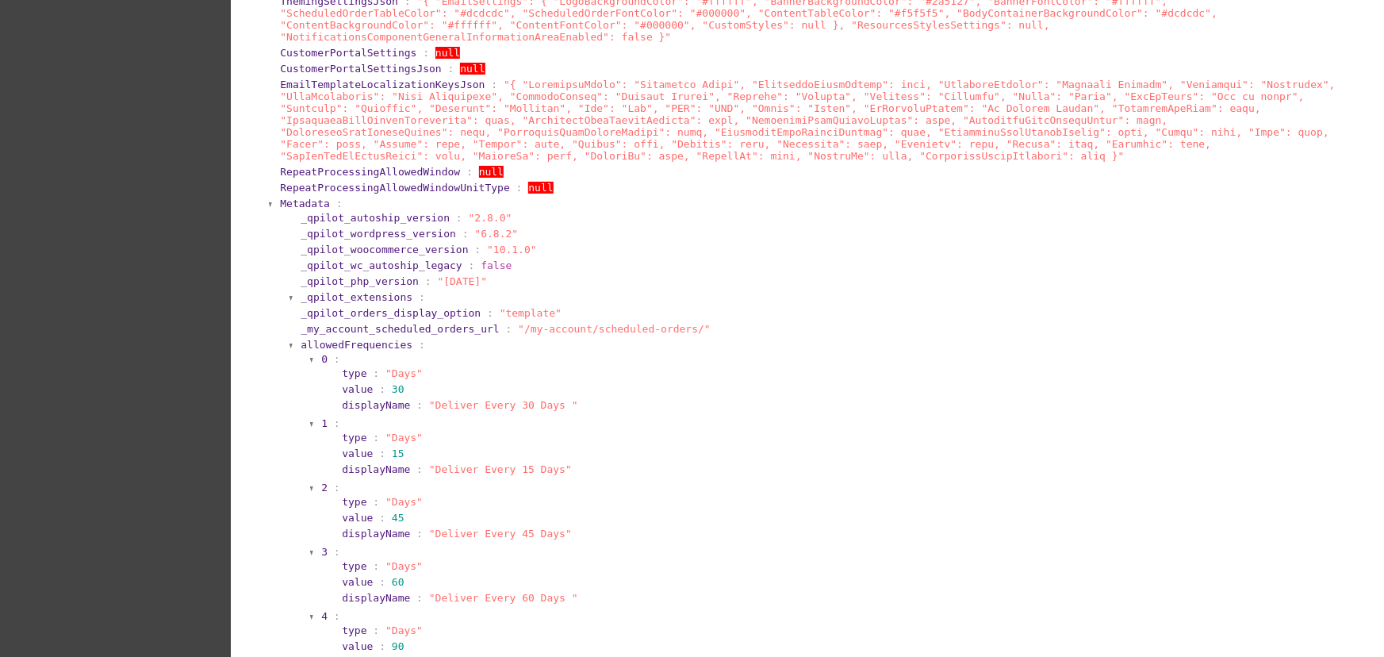
click at [506, 319] on span ""template"" at bounding box center [531, 313] width 62 height 12
click at [626, 319] on section "_qpilot_orders_display_option : "template"" at bounding box center [818, 313] width 1034 height 12
click at [619, 319] on section "_qpilot_orders_display_option : "template"" at bounding box center [818, 313] width 1034 height 12
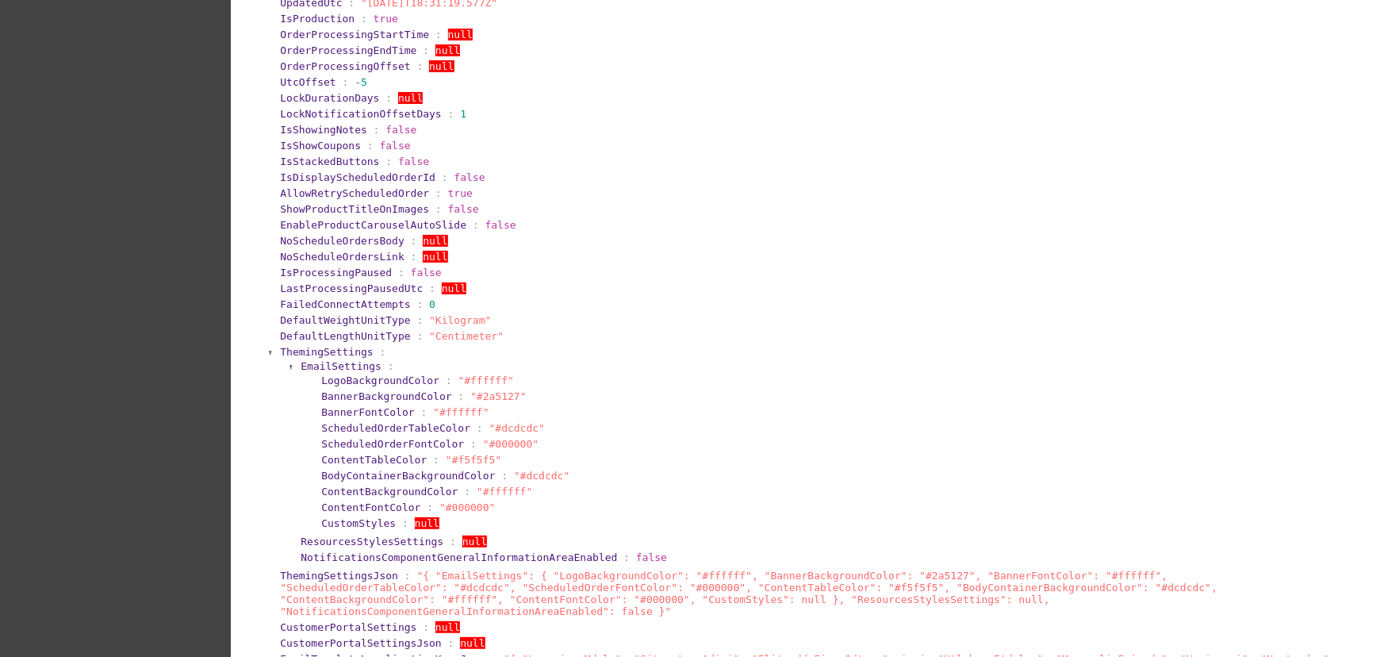
scroll to position [769, 0]
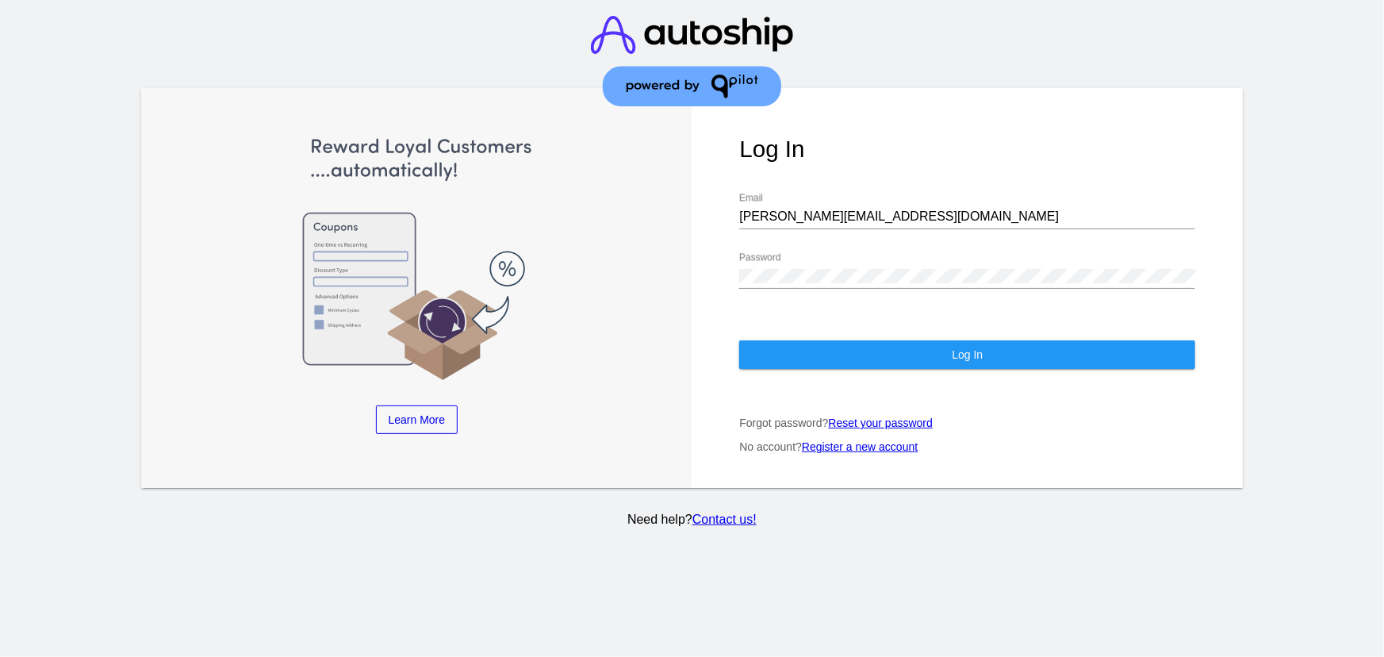
click at [802, 207] on div "[PERSON_NAME][EMAIL_ADDRESS][DOMAIN_NAME] Email" at bounding box center [967, 212] width 456 height 36
click at [807, 212] on input "[PERSON_NAME][EMAIL_ADDRESS][DOMAIN_NAME]" at bounding box center [967, 216] width 456 height 14
type input "[EMAIL_ADDRESS][DOMAIN_NAME]"
click at [1014, 347] on button "Log In" at bounding box center [967, 354] width 456 height 29
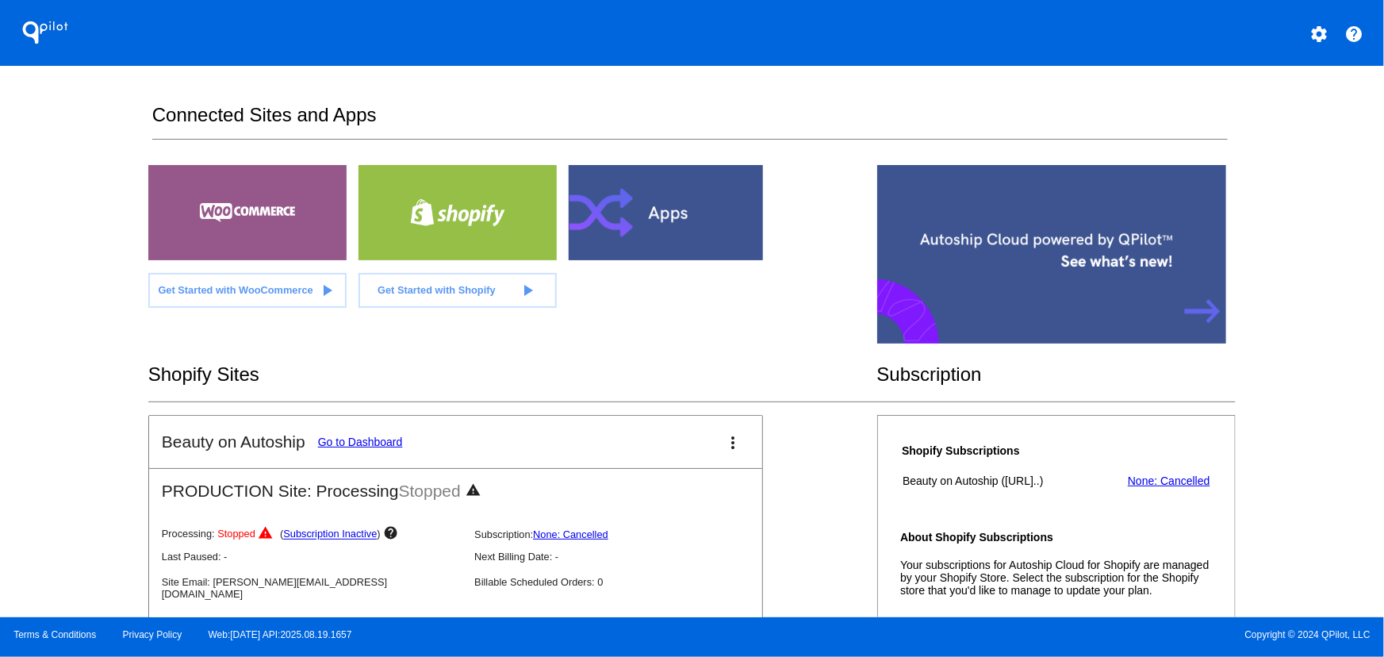
click at [1235, 91] on div "QPilot settings help Connected Sites and Apps Get Started with WooCommerce play…" at bounding box center [692, 308] width 1384 height 617
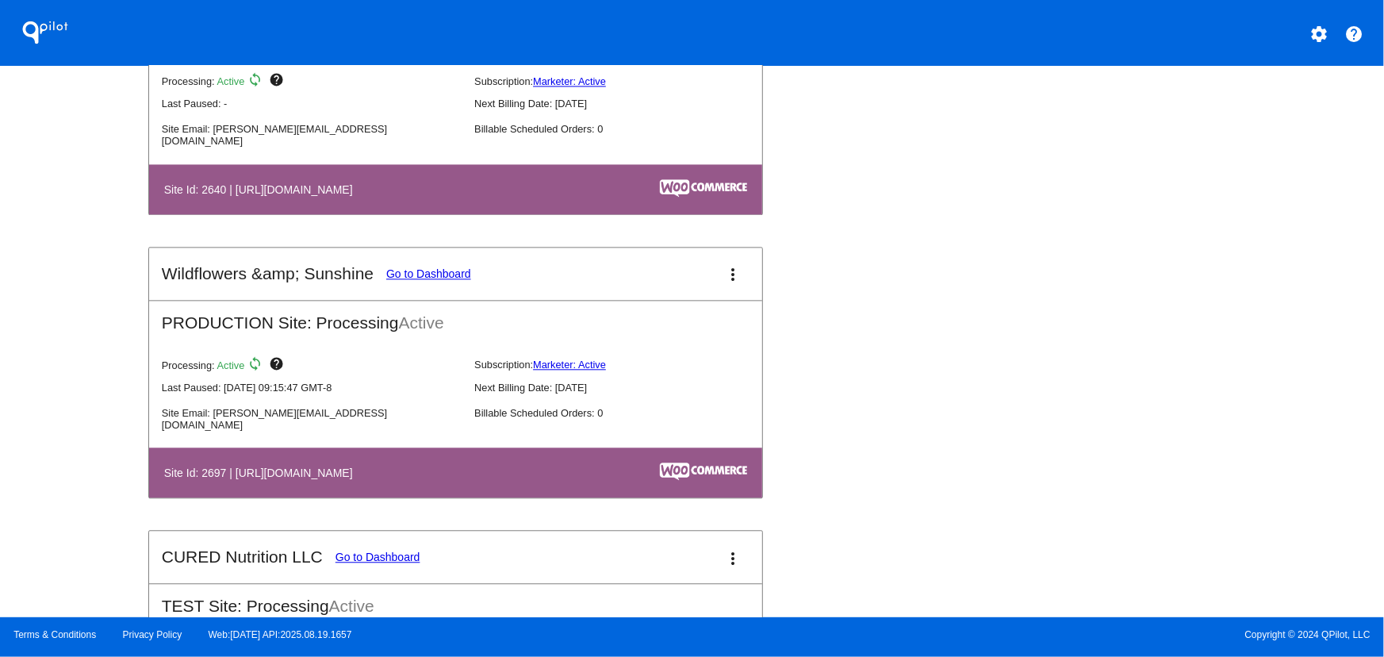
scroll to position [4774, 0]
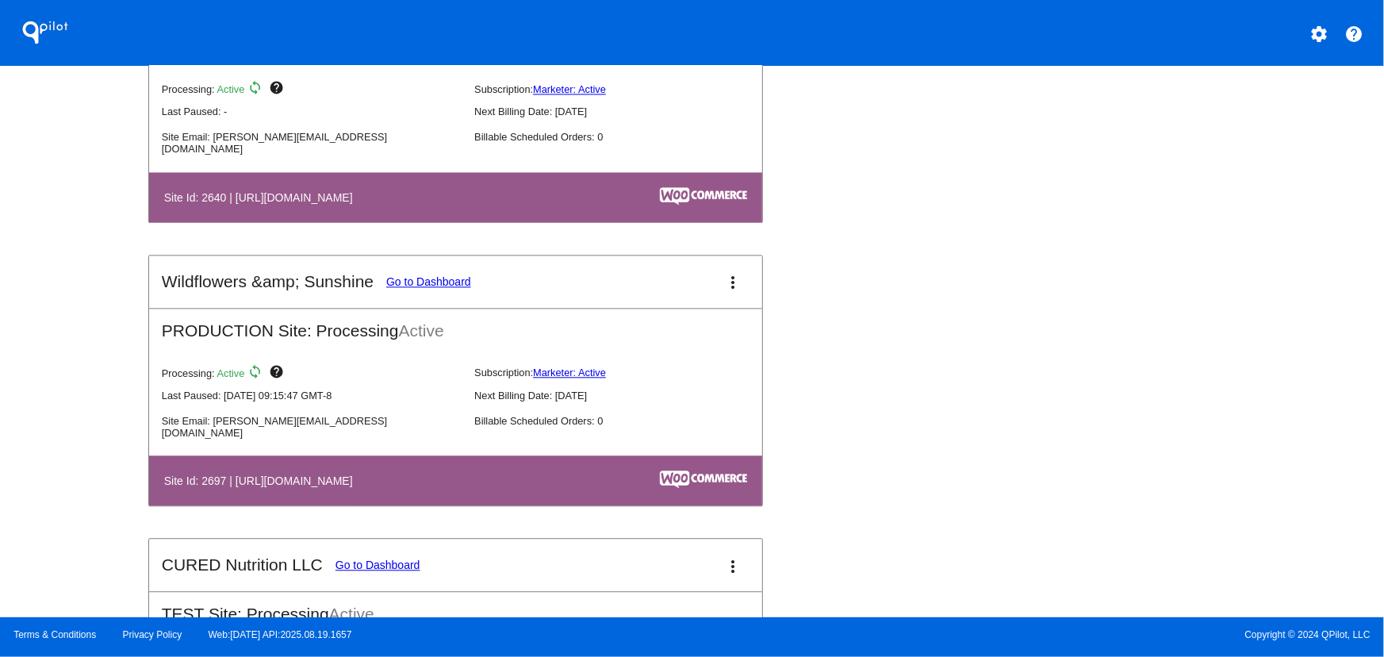
click at [724, 289] on mat-icon "more_vert" at bounding box center [733, 282] width 19 height 19
click at [715, 293] on link "view_list dashboard" at bounding box center [669, 283] width 148 height 19
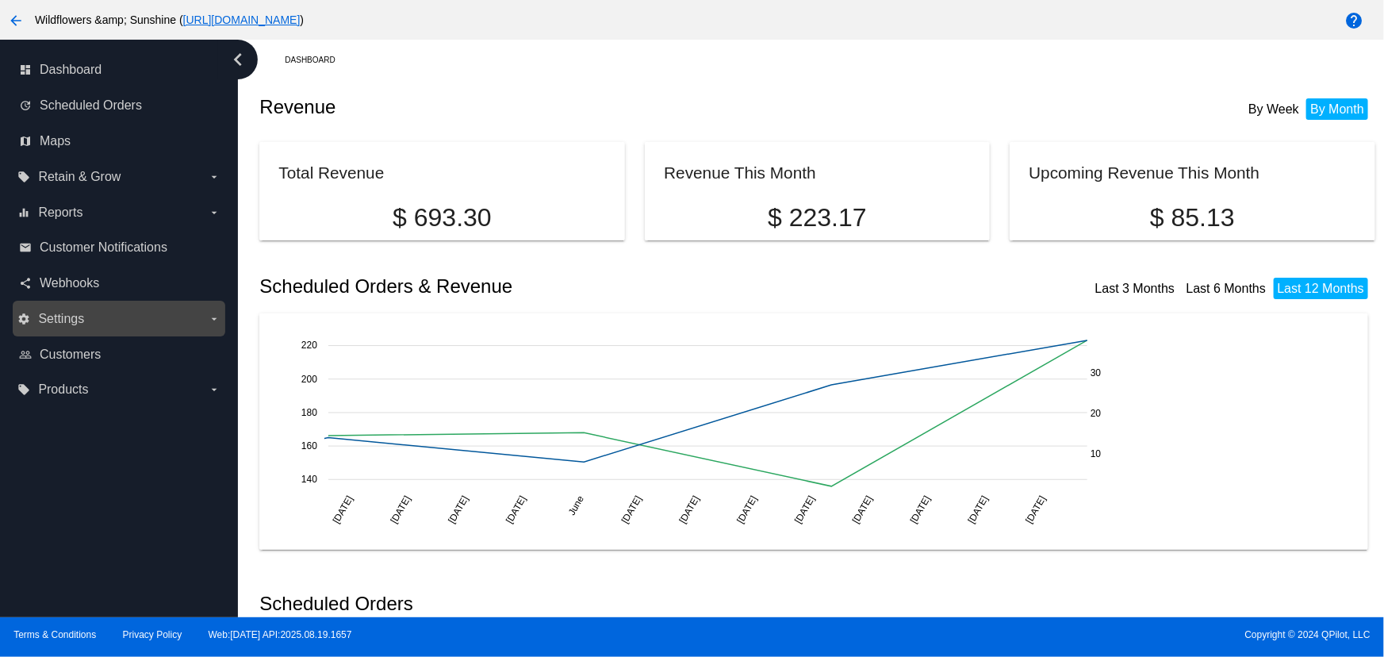
click at [95, 318] on label "settings Settings arrow_drop_down" at bounding box center [118, 318] width 202 height 25
click at [0, 0] on input "settings Settings arrow_drop_down" at bounding box center [0, 0] width 0 height 0
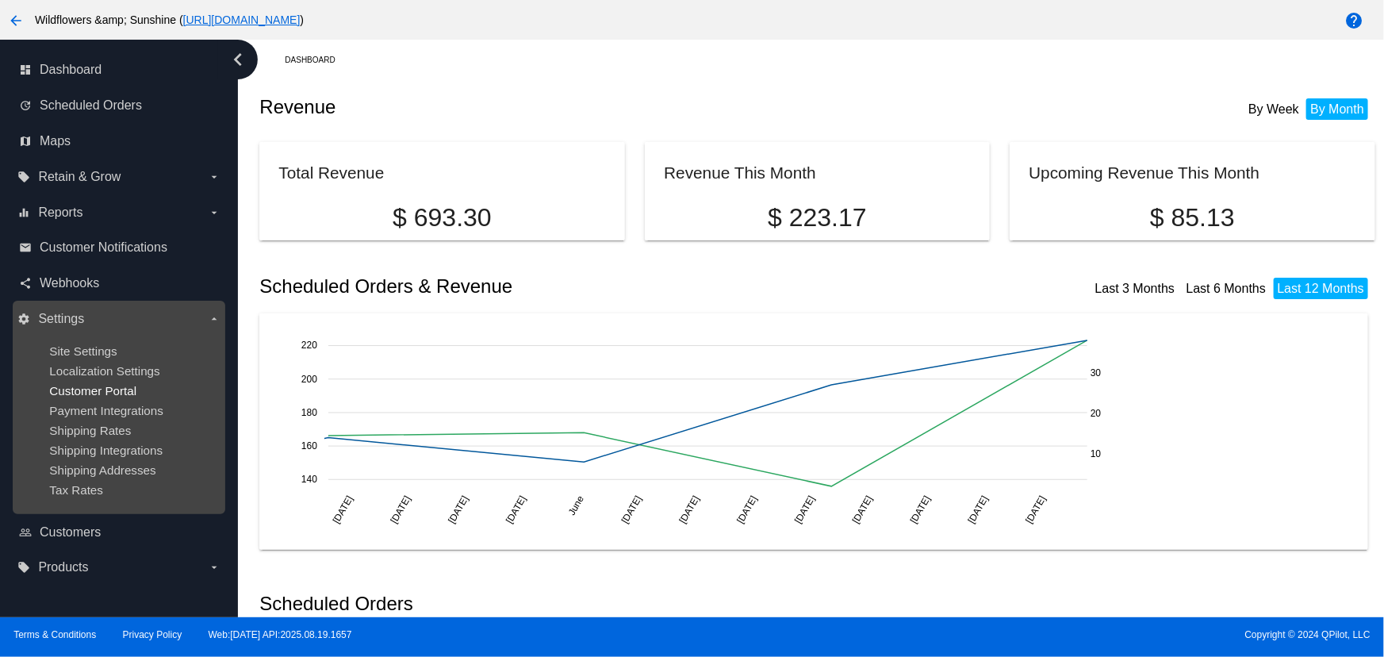
click at [110, 388] on span "Customer Portal" at bounding box center [92, 390] width 87 height 13
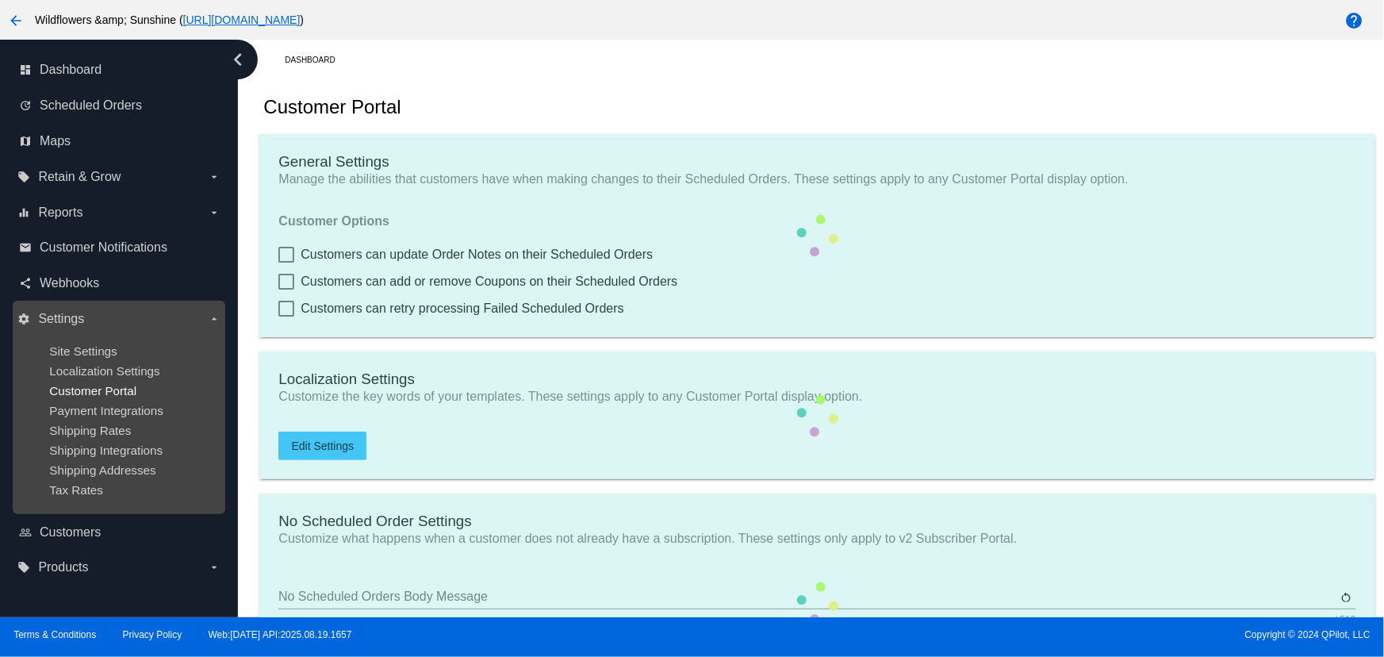
checkbox input "true"
type input "Create a Subscription and SAVE"
type input "https://woocommerce-753422-5389201.cloudwaysapps.com//my-account/scheduled-orde…"
checkbox input "true"
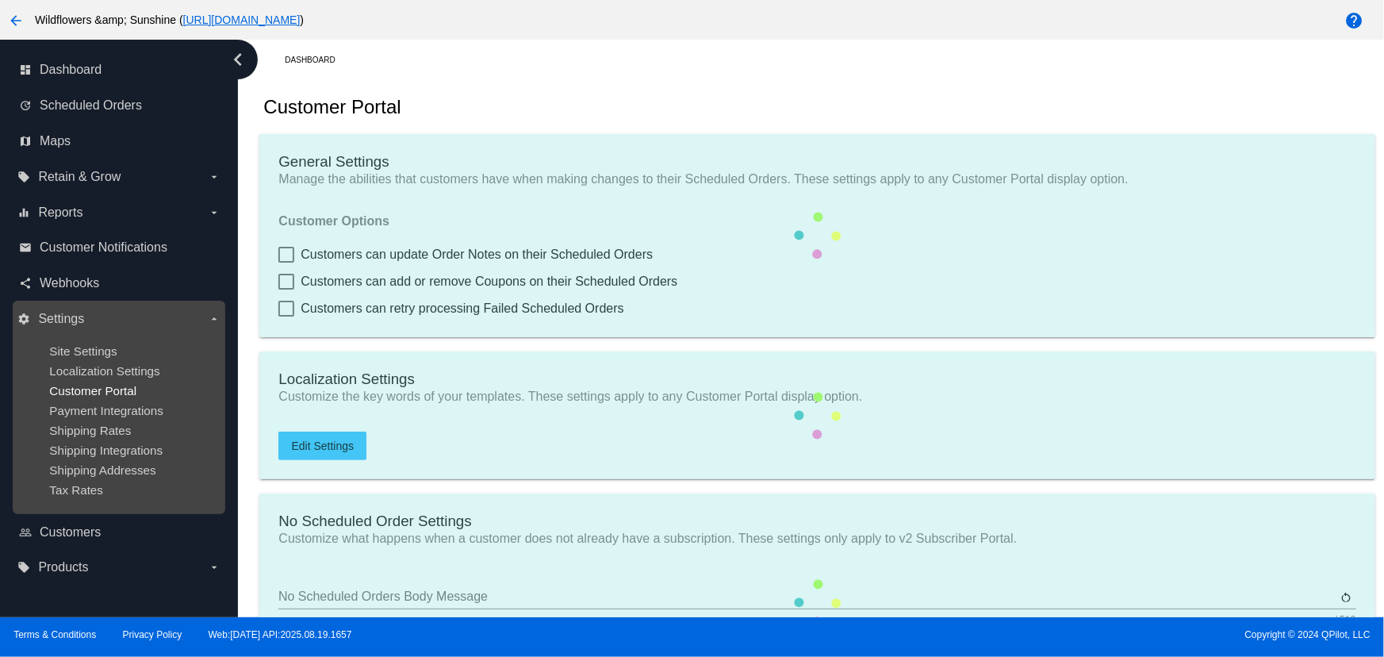
checkbox input "true"
type input "1"
type input "20"
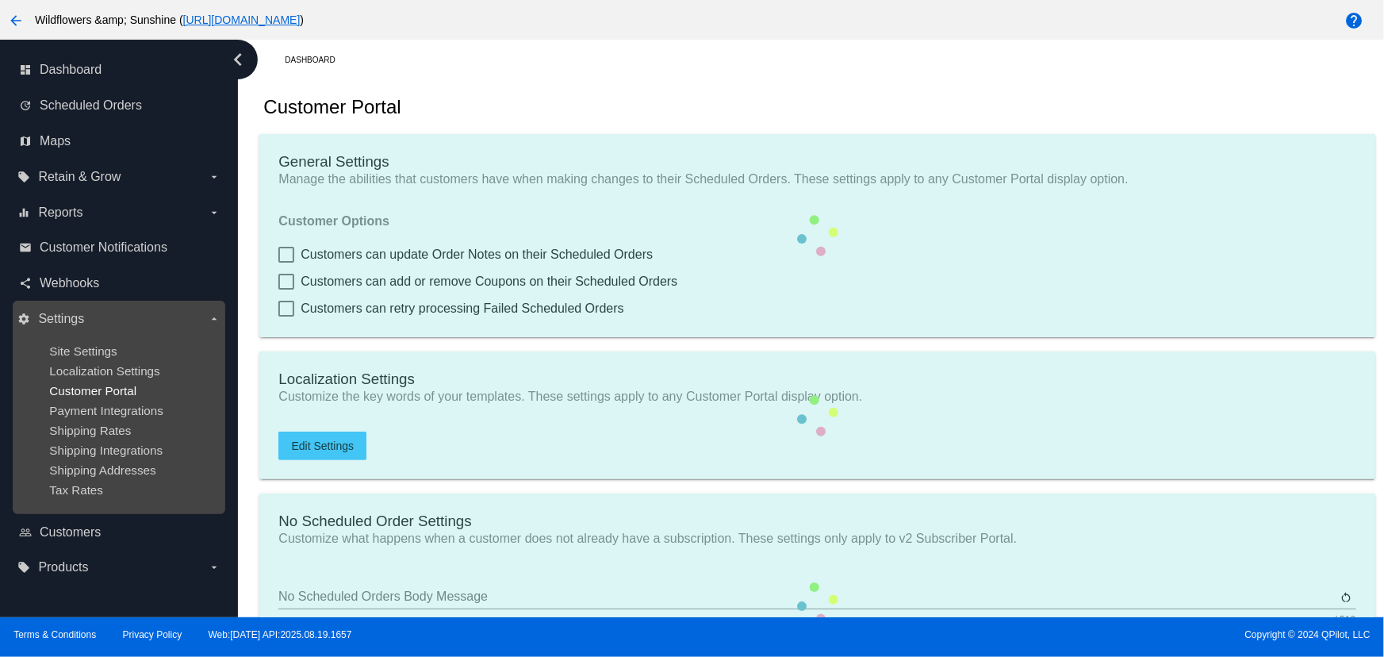
type input "200"
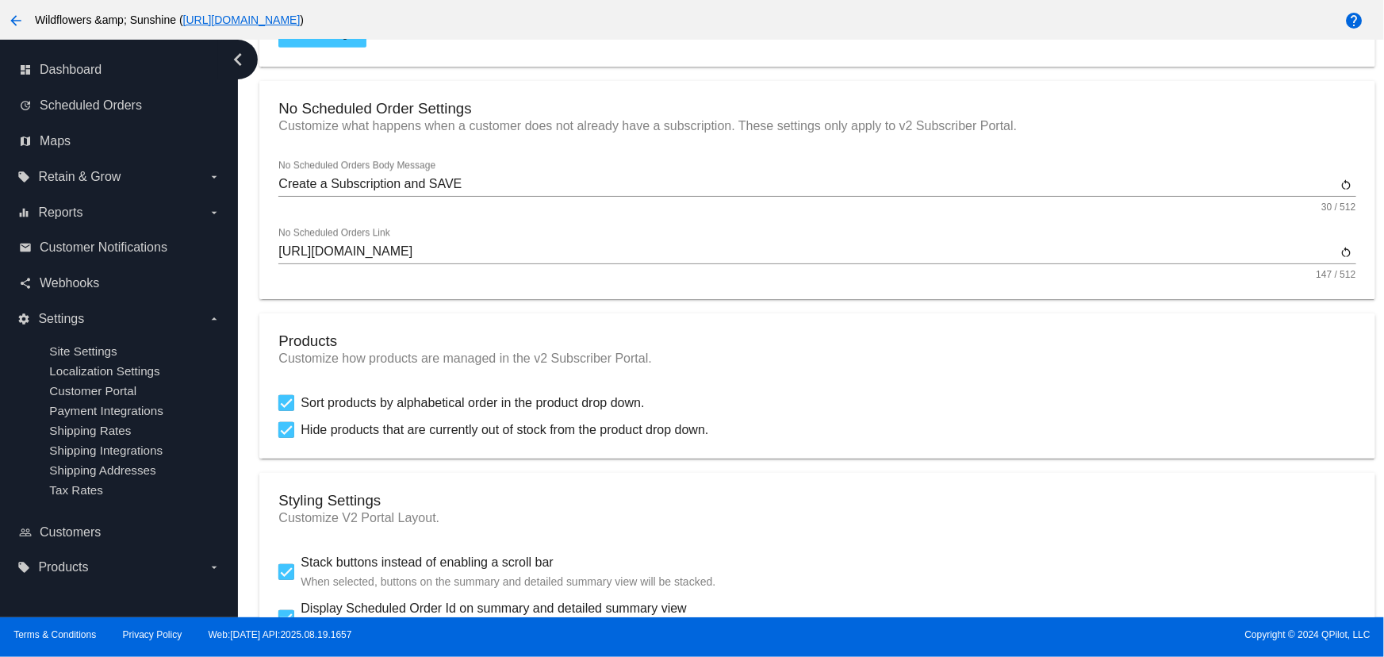
scroll to position [382, 0]
